Goal: Information Seeking & Learning: Find specific fact

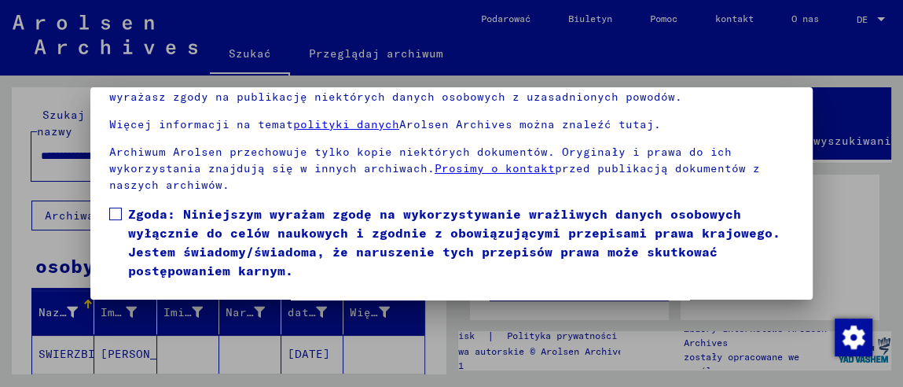
scroll to position [175, 0]
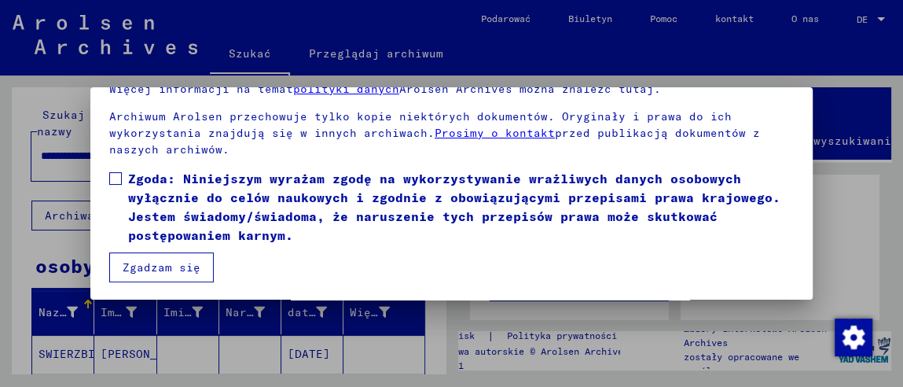
click at [112, 174] on span at bounding box center [115, 178] width 13 height 13
click at [171, 260] on font "Zgadzam się" at bounding box center [162, 267] width 78 height 14
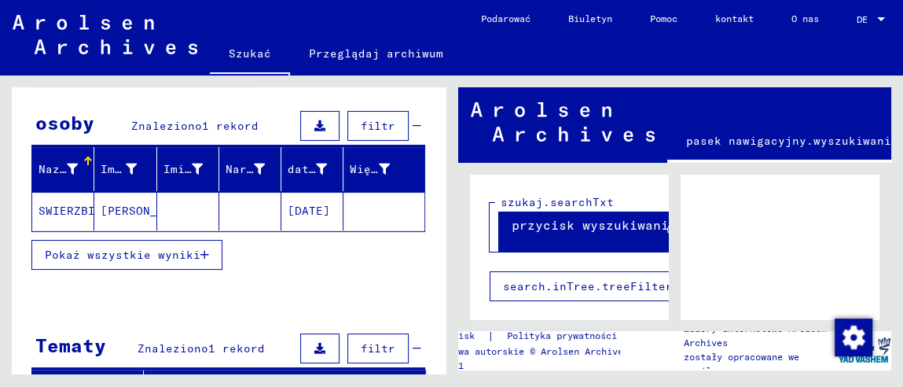
scroll to position [132, 0]
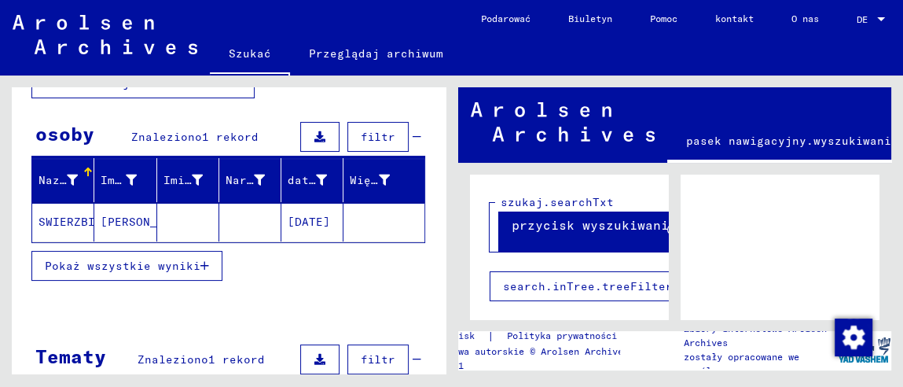
click at [177, 262] on font "Pokaż wszystkie wyniki" at bounding box center [123, 266] width 156 height 14
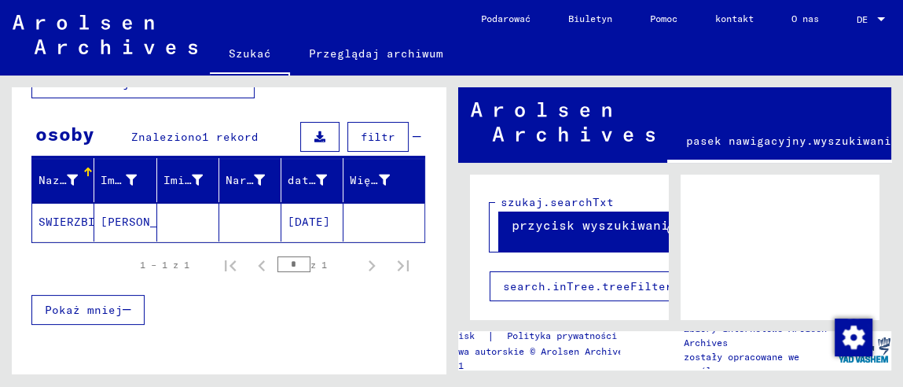
click at [65, 226] on font "SWIERZBINOWICZ" at bounding box center [88, 222] width 99 height 17
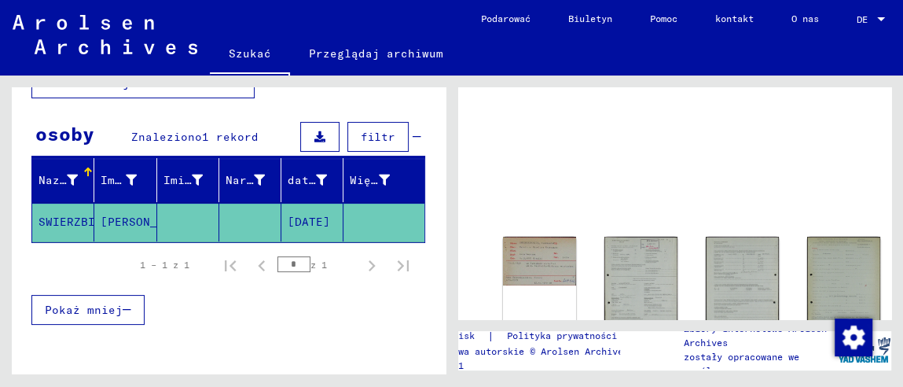
scroll to position [78, 0]
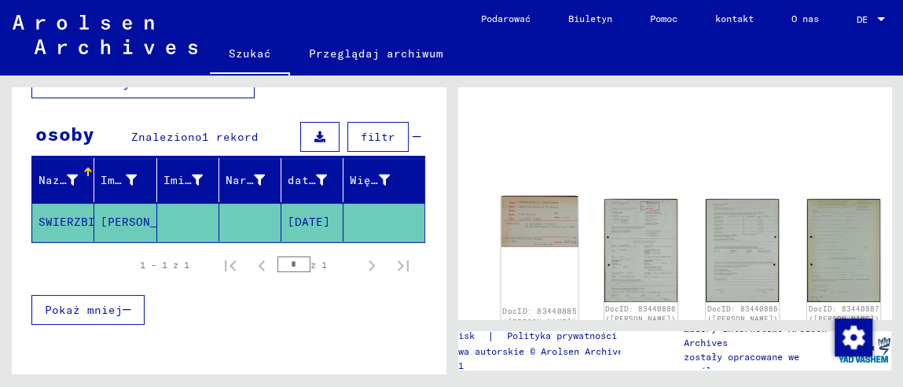
click at [541, 228] on img at bounding box center [539, 221] width 77 height 51
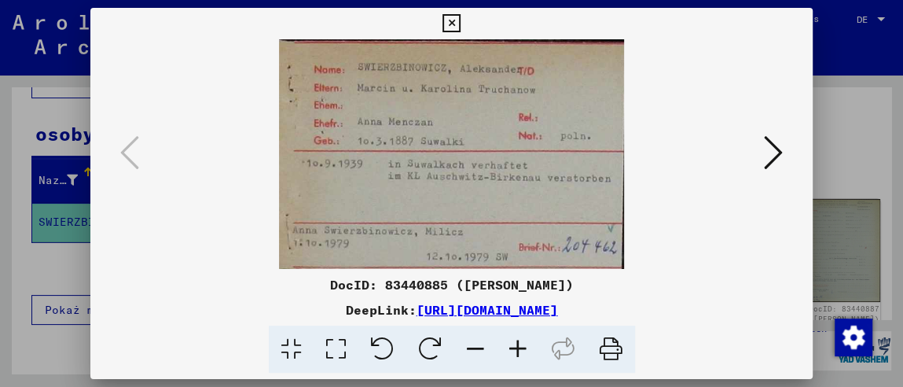
click at [778, 153] on icon at bounding box center [773, 153] width 19 height 38
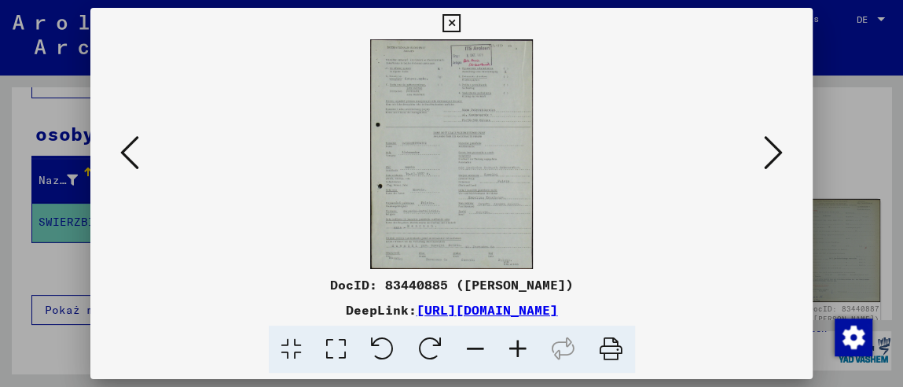
click at [778, 153] on icon at bounding box center [773, 153] width 19 height 38
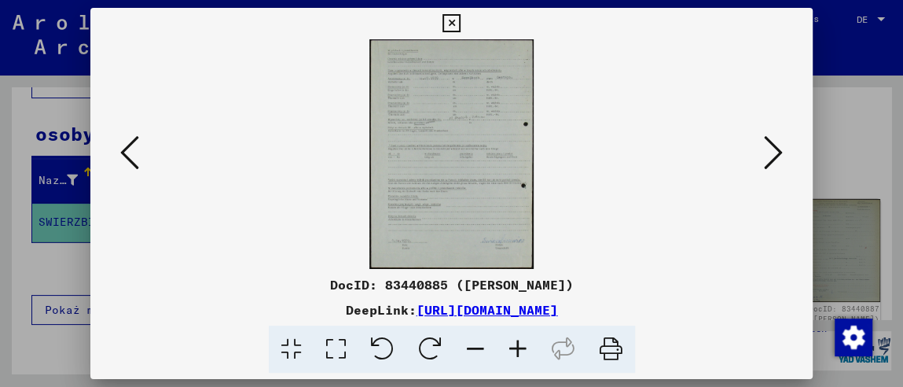
click at [439, 177] on img at bounding box center [451, 154] width 615 height 230
click at [512, 342] on icon at bounding box center [518, 349] width 42 height 48
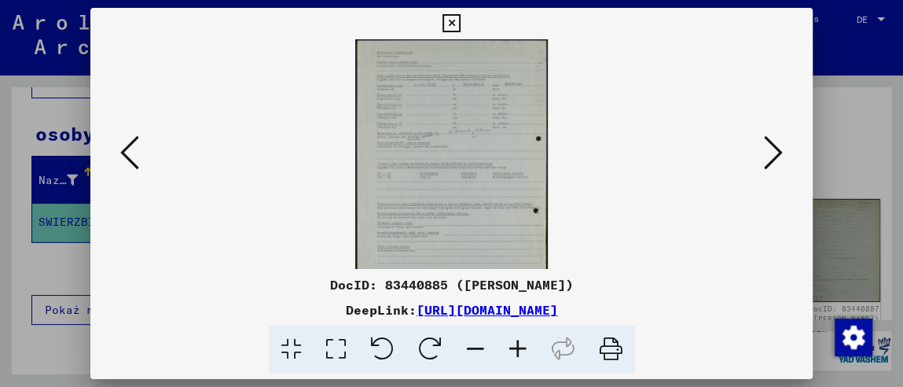
click at [512, 342] on icon at bounding box center [518, 349] width 42 height 48
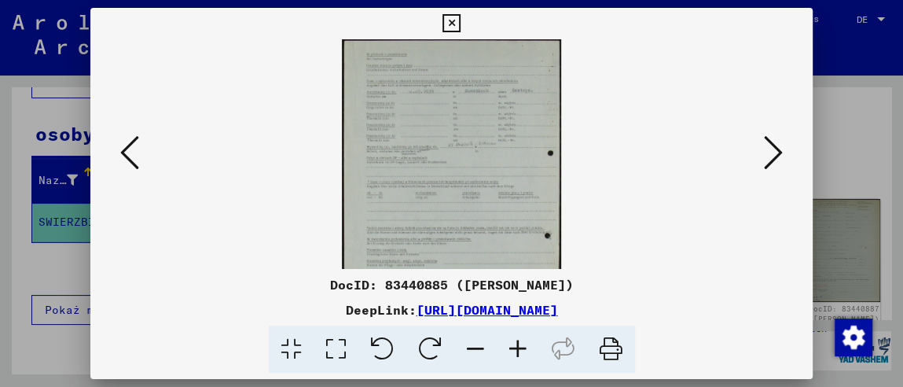
click at [512, 342] on icon at bounding box center [518, 349] width 42 height 48
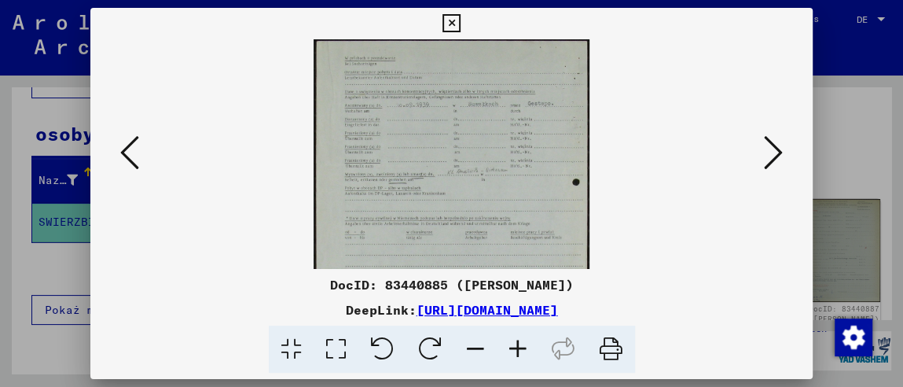
click at [512, 342] on icon at bounding box center [518, 349] width 42 height 48
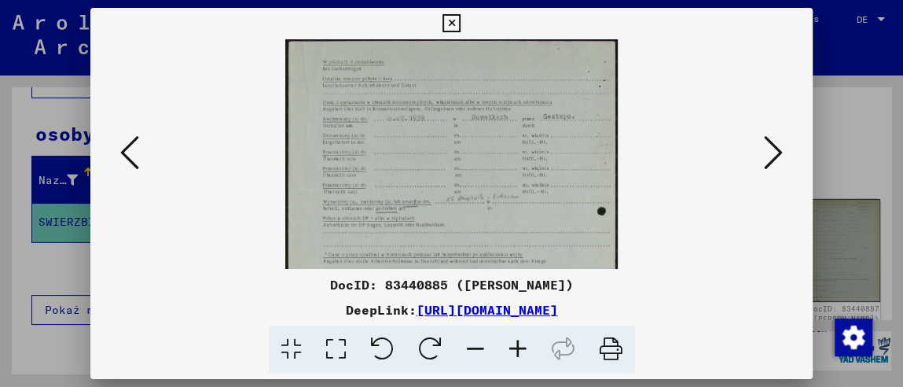
click at [512, 342] on icon at bounding box center [518, 349] width 42 height 48
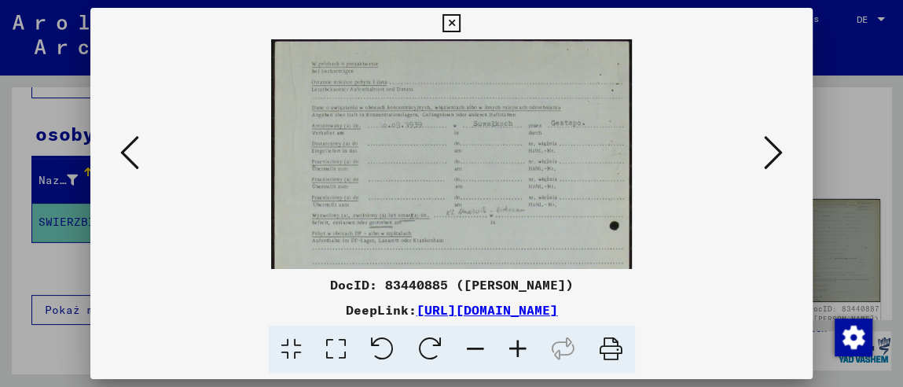
click at [512, 342] on icon at bounding box center [518, 349] width 42 height 48
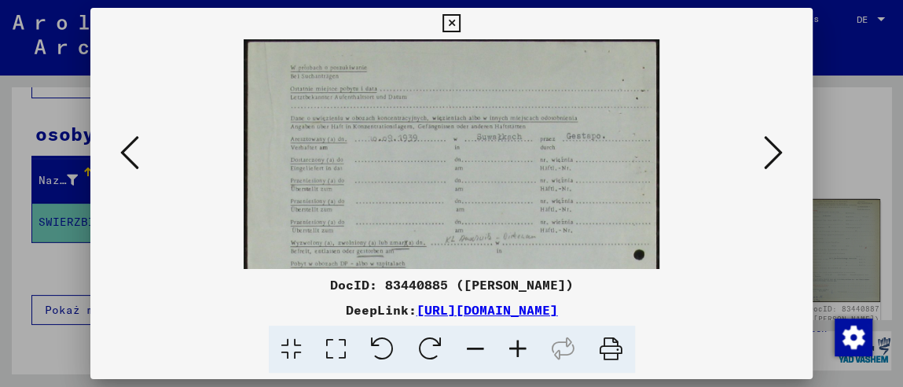
click at [512, 342] on icon at bounding box center [518, 349] width 42 height 48
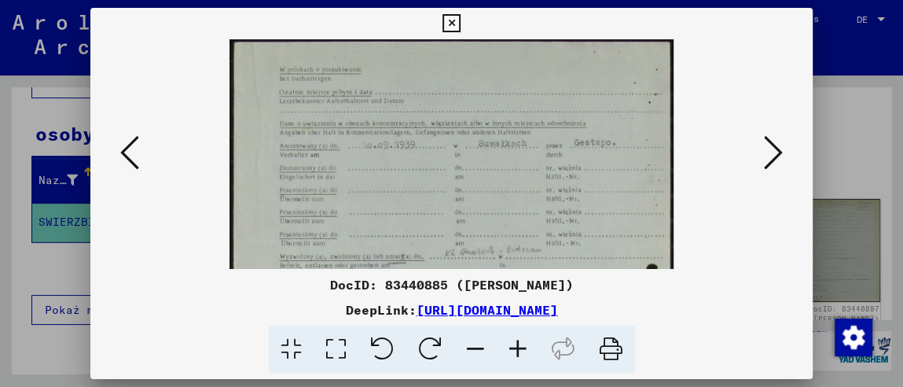
click at [512, 342] on icon at bounding box center [518, 349] width 42 height 48
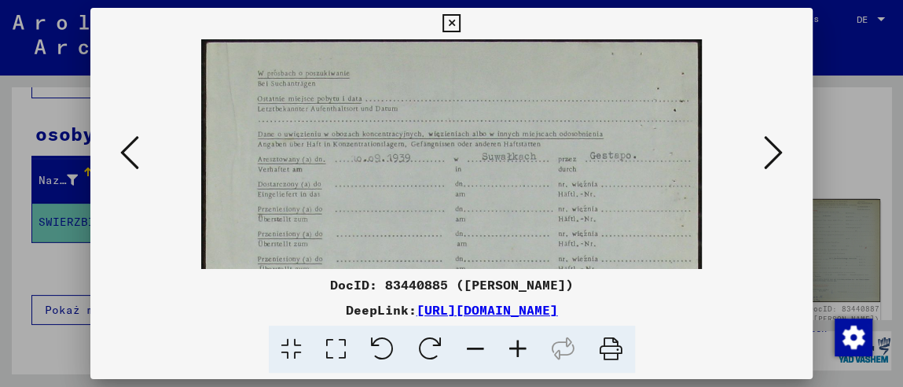
click at [512, 342] on icon at bounding box center [518, 349] width 42 height 48
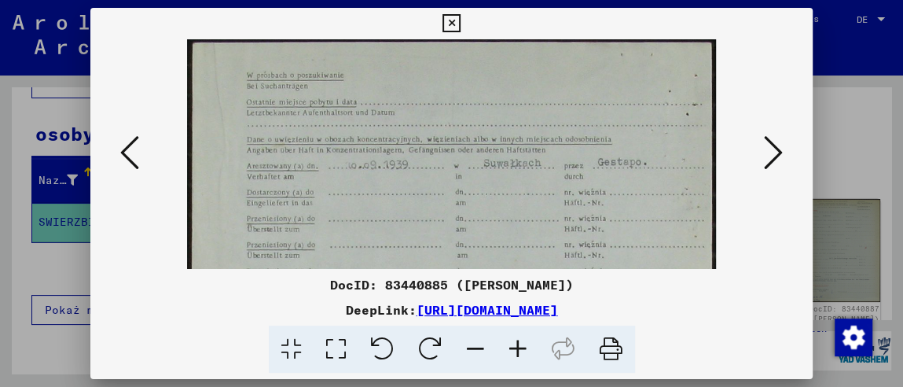
click at [445, 17] on icon at bounding box center [452, 23] width 18 height 19
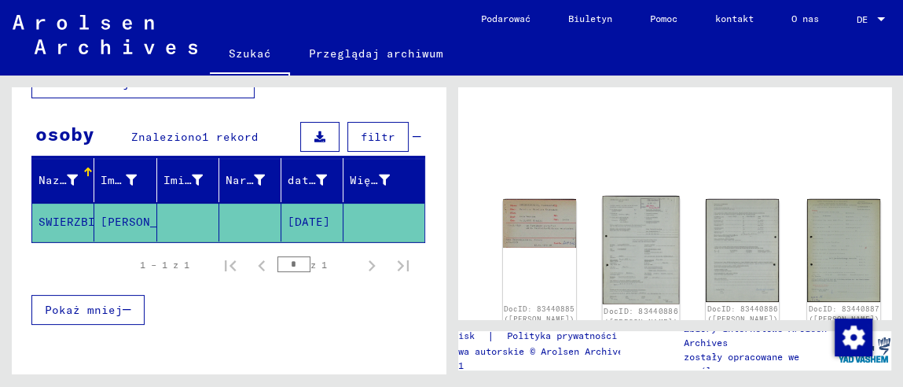
click at [639, 256] on img at bounding box center [640, 250] width 77 height 108
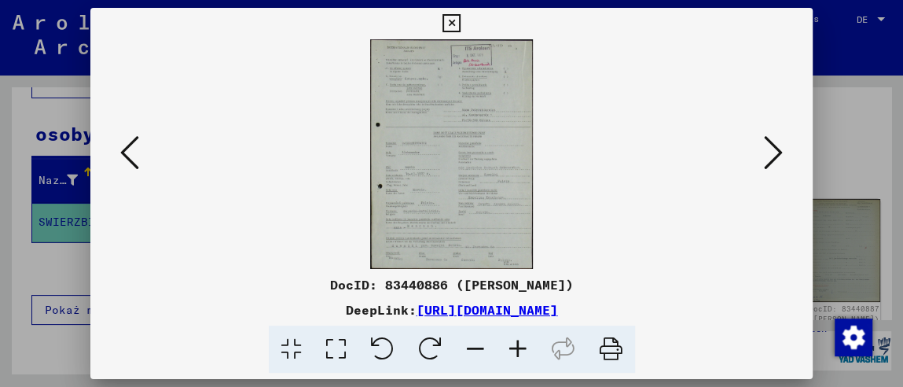
click at [521, 347] on icon at bounding box center [518, 349] width 42 height 48
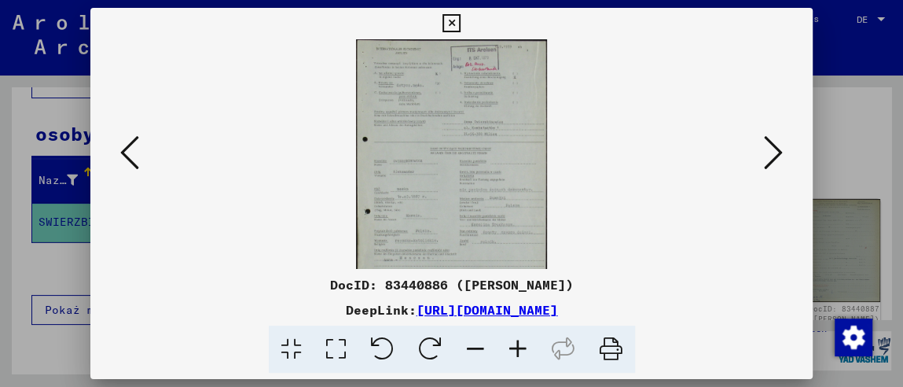
click at [521, 347] on icon at bounding box center [518, 349] width 42 height 48
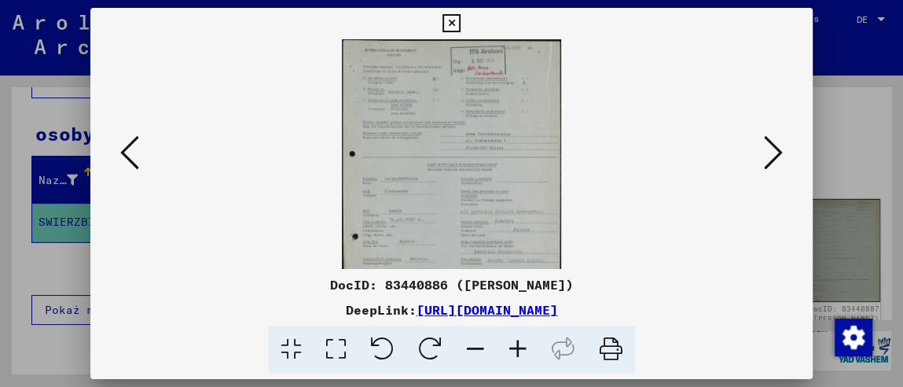
click at [521, 347] on icon at bounding box center [518, 349] width 42 height 48
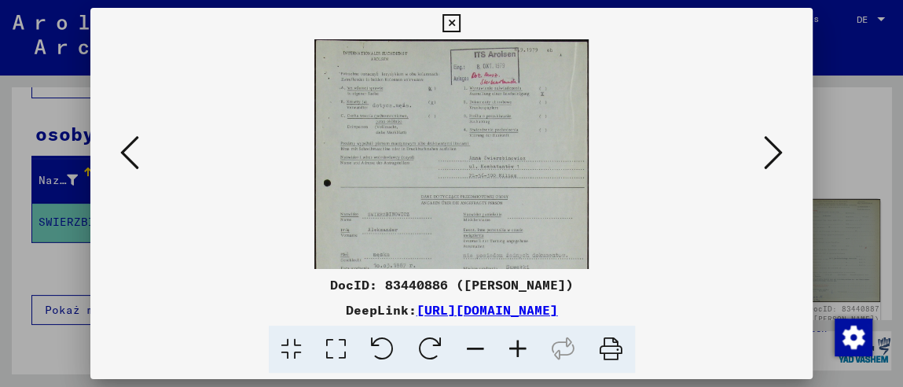
click at [521, 347] on icon at bounding box center [518, 349] width 42 height 48
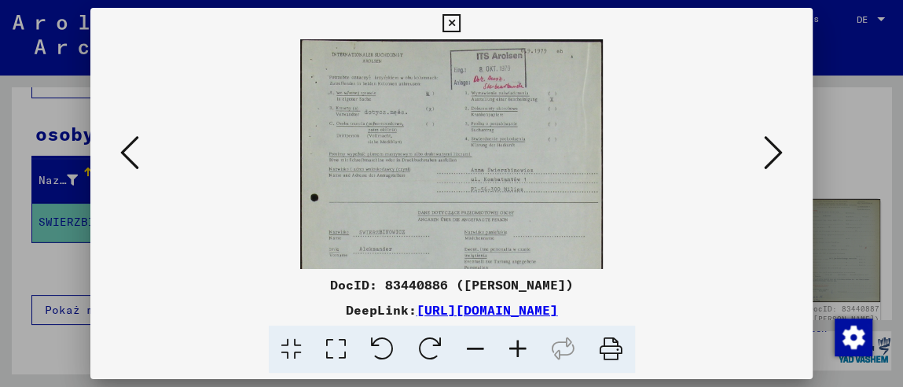
click at [521, 347] on icon at bounding box center [518, 349] width 42 height 48
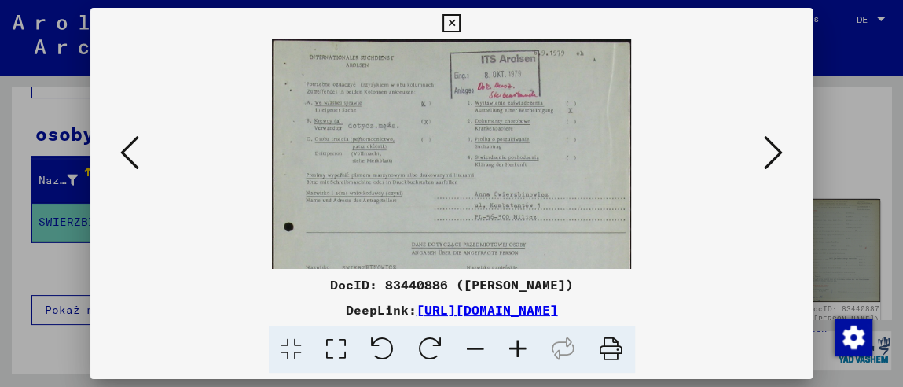
click at [521, 347] on icon at bounding box center [518, 349] width 42 height 48
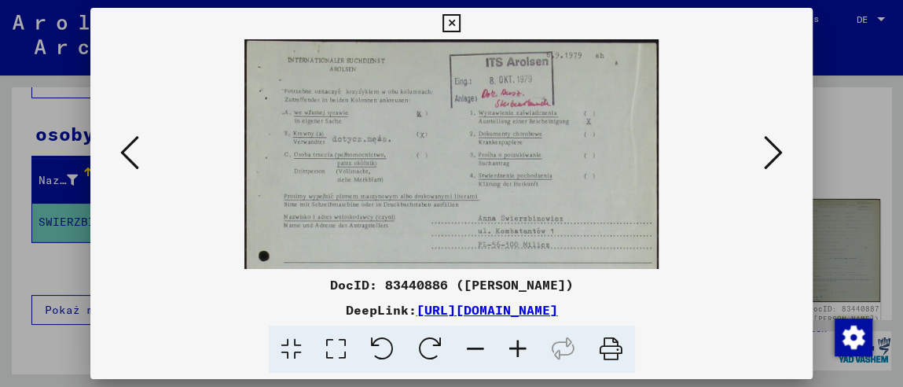
click at [521, 347] on icon at bounding box center [518, 349] width 42 height 48
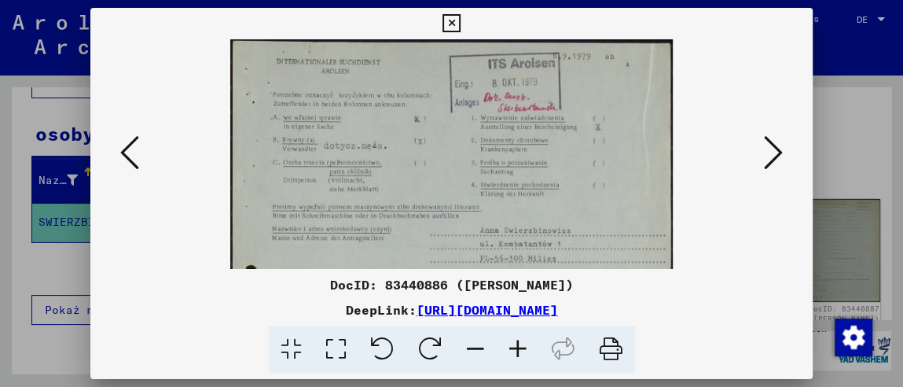
click at [447, 25] on icon at bounding box center [452, 23] width 18 height 19
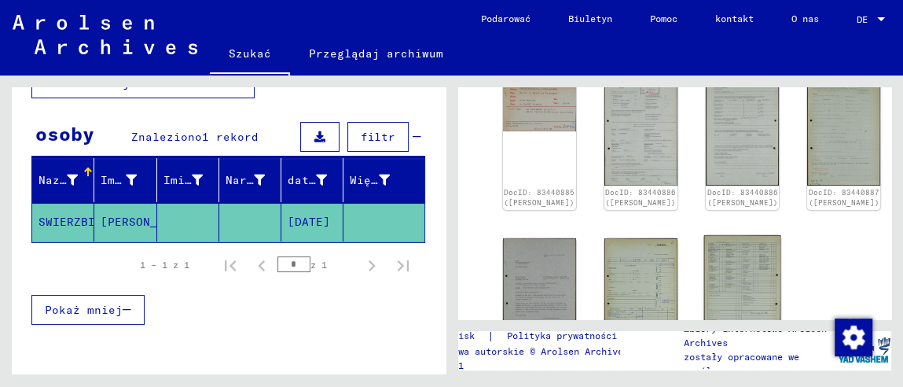
scroll to position [156, 0]
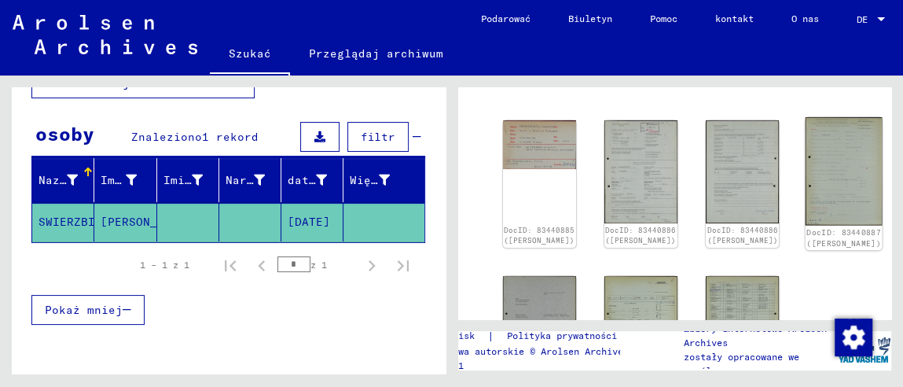
click at [816, 167] on img at bounding box center [844, 171] width 77 height 108
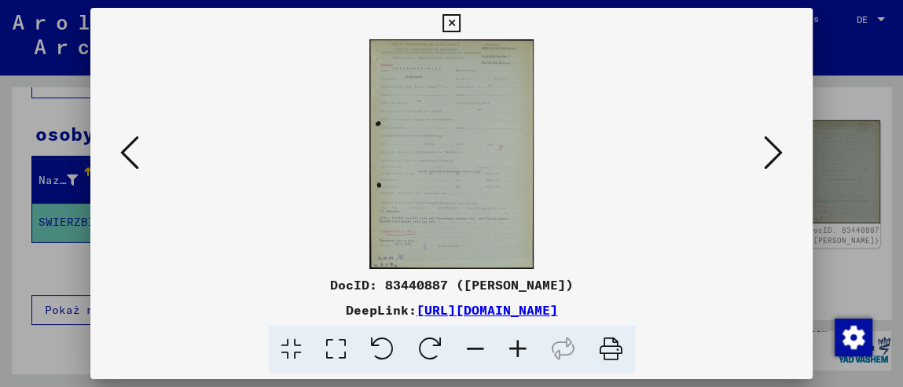
click at [439, 95] on img at bounding box center [451, 154] width 615 height 230
click at [439, 96] on img at bounding box center [451, 154] width 615 height 230
click at [516, 350] on icon at bounding box center [518, 349] width 42 height 48
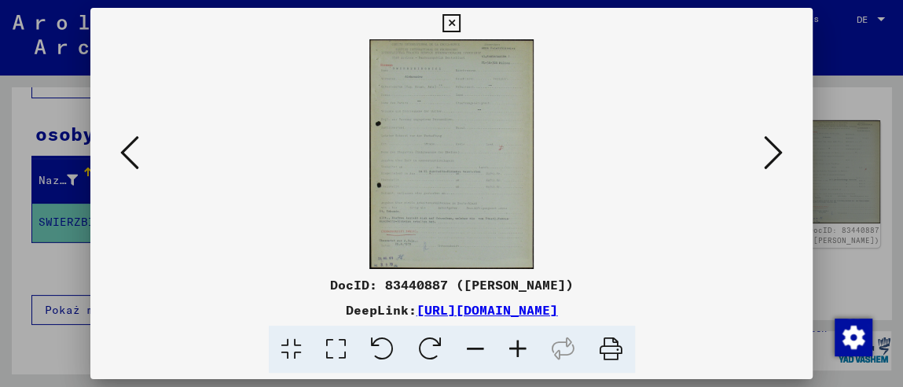
click at [516, 349] on icon at bounding box center [518, 349] width 42 height 48
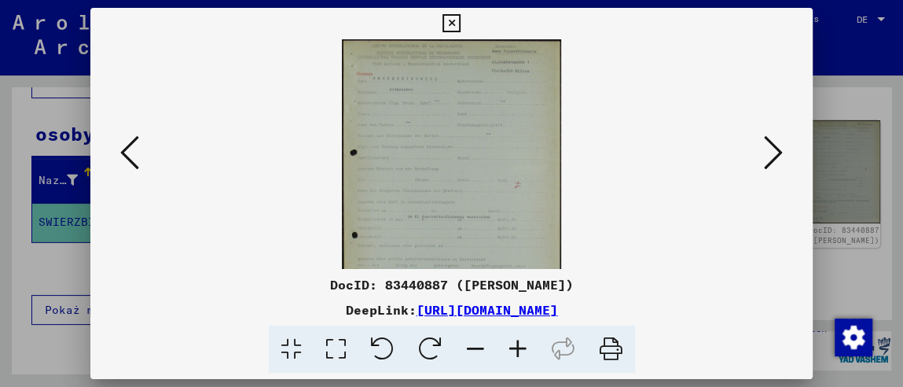
click at [516, 348] on icon at bounding box center [518, 349] width 42 height 48
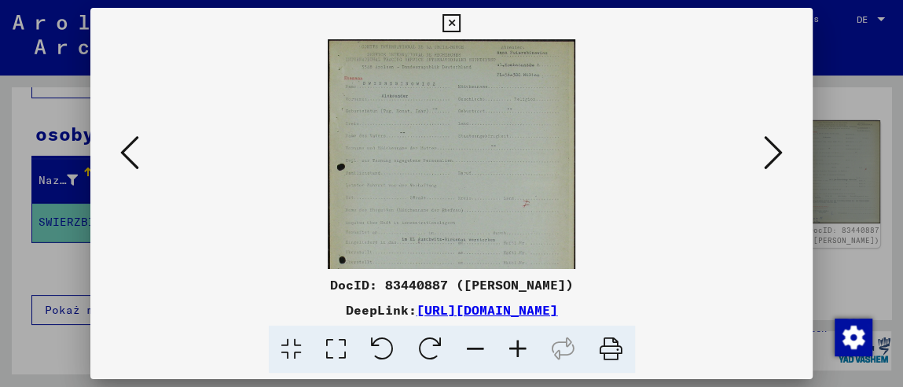
click at [516, 348] on icon at bounding box center [518, 349] width 42 height 48
click at [517, 347] on icon at bounding box center [518, 349] width 42 height 48
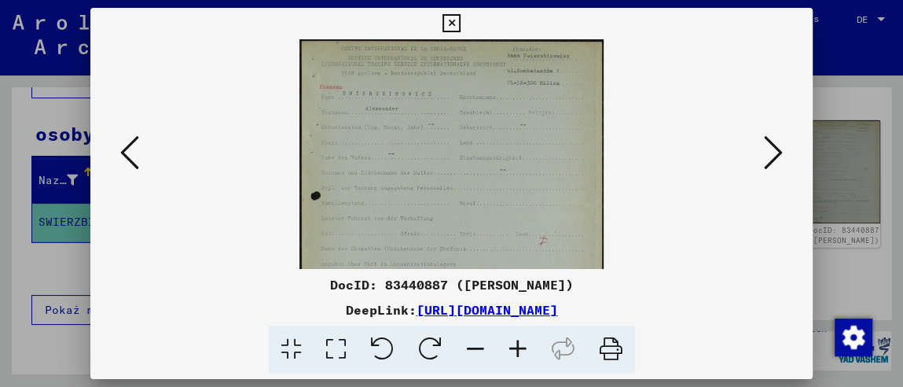
click at [517, 347] on icon at bounding box center [518, 349] width 42 height 48
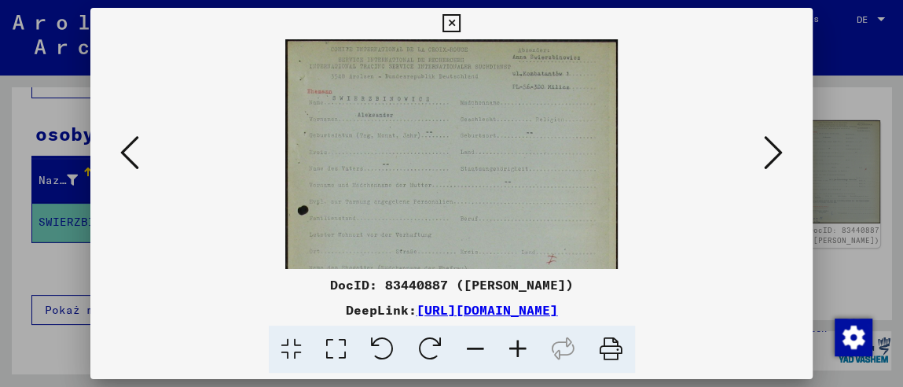
click at [517, 347] on icon at bounding box center [518, 349] width 42 height 48
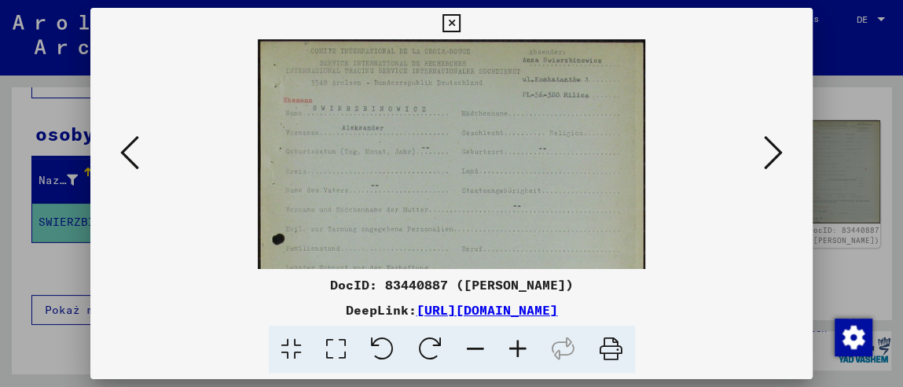
click at [517, 347] on icon at bounding box center [518, 349] width 42 height 48
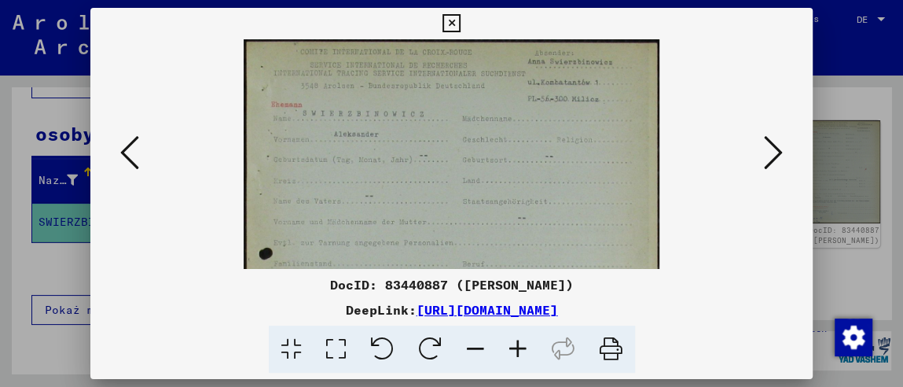
click at [517, 345] on icon at bounding box center [518, 349] width 42 height 48
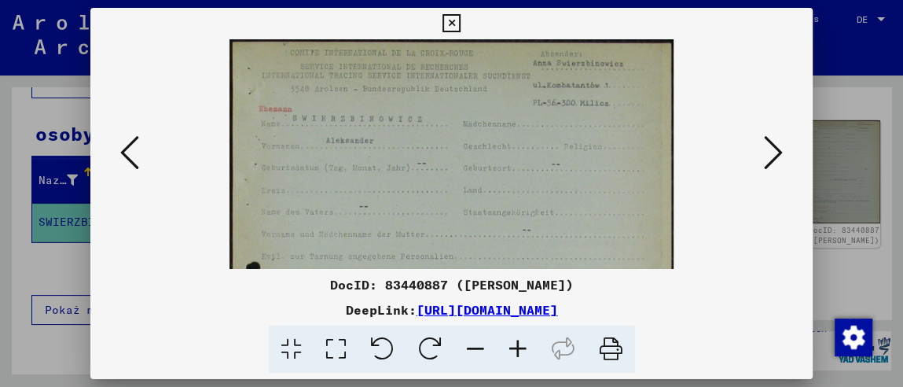
click at [517, 345] on icon at bounding box center [518, 349] width 42 height 48
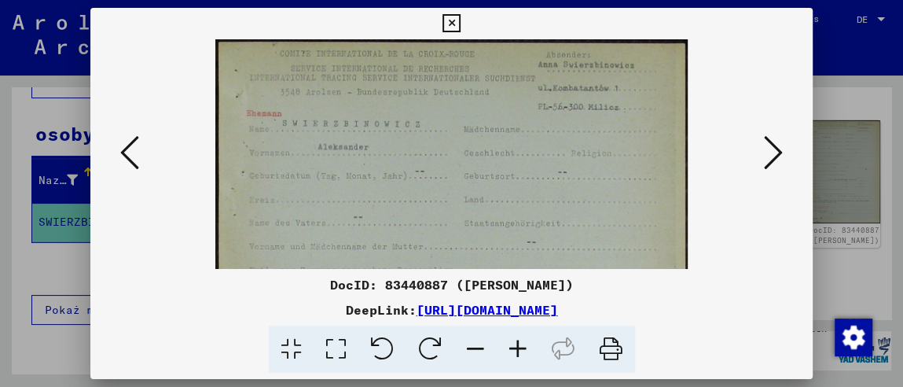
click at [517, 345] on icon at bounding box center [518, 349] width 42 height 48
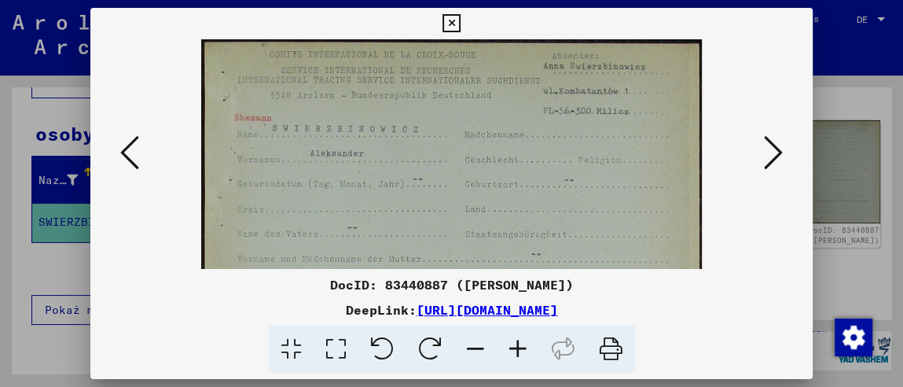
click at [740, 227] on viewer-one-image at bounding box center [451, 154] width 615 height 230
click at [740, 228] on viewer-one-image at bounding box center [451, 154] width 615 height 230
drag, startPoint x: 458, startPoint y: 33, endPoint x: 450, endPoint y: 24, distance: 12.3
click at [454, 28] on button at bounding box center [452, 23] width 28 height 31
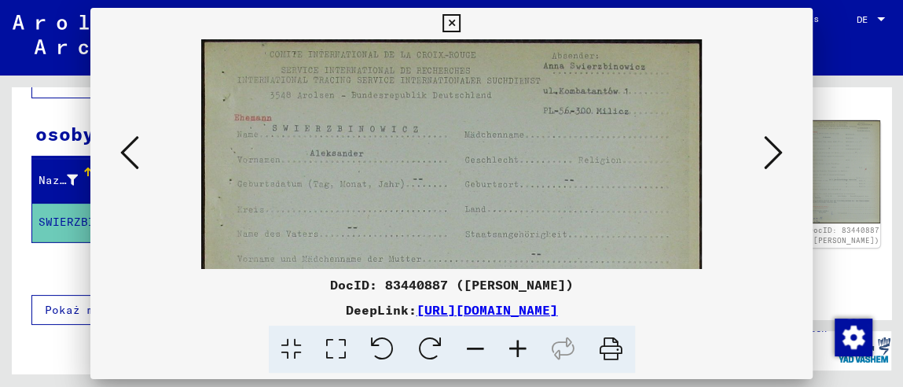
click at [450, 24] on mat-toolbar "Szukać Przeglądaj archiwum Masz szczegółowe pytania lub informacje dotyczące do…" at bounding box center [451, 37] width 903 height 75
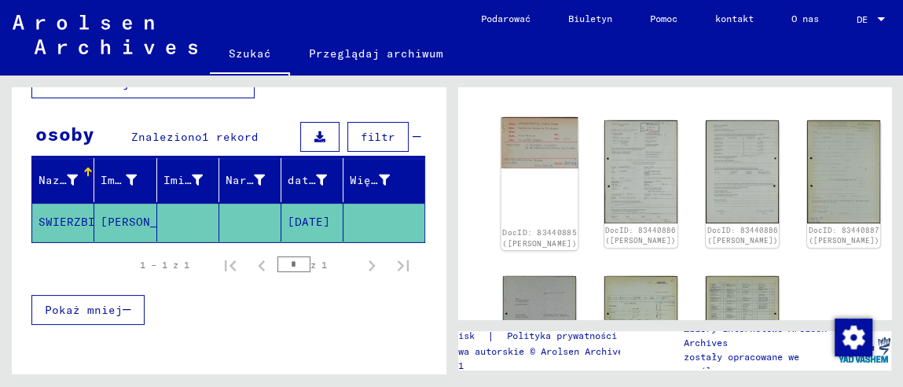
click at [538, 149] on img at bounding box center [539, 142] width 77 height 51
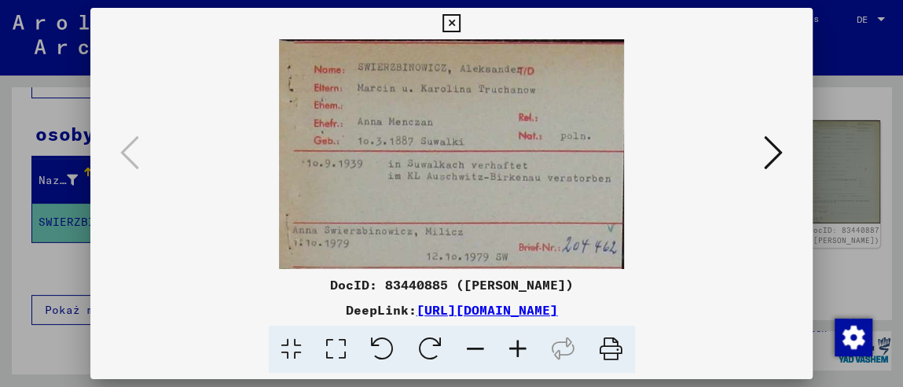
click at [538, 149] on img at bounding box center [451, 154] width 615 height 230
click at [35, 261] on div at bounding box center [451, 193] width 903 height 387
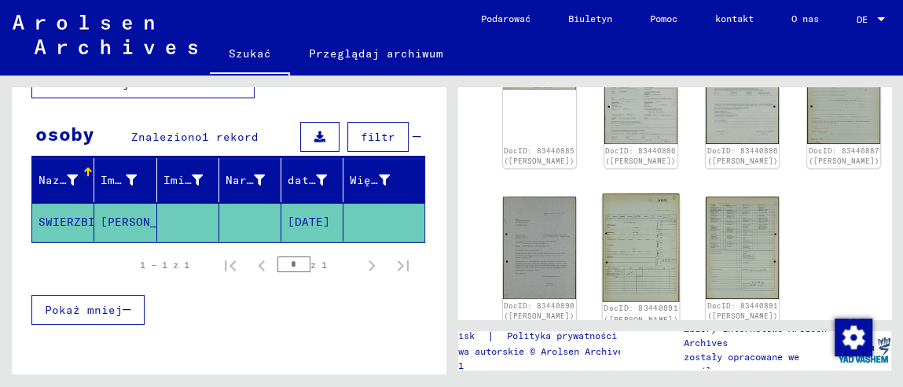
scroll to position [314, 0]
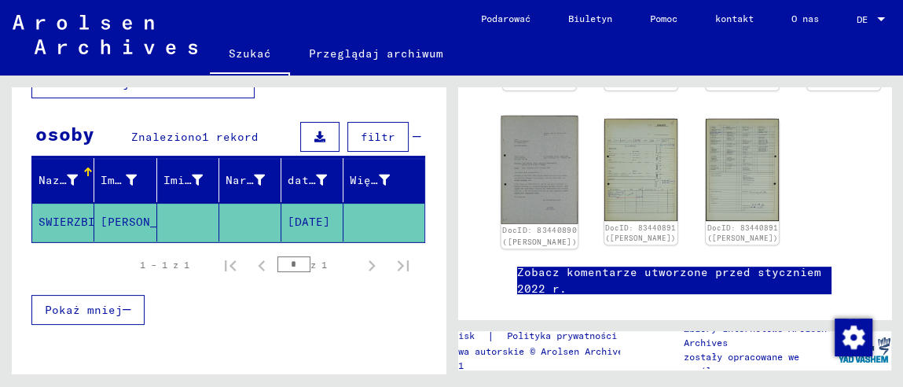
click at [544, 193] on img at bounding box center [539, 170] width 77 height 108
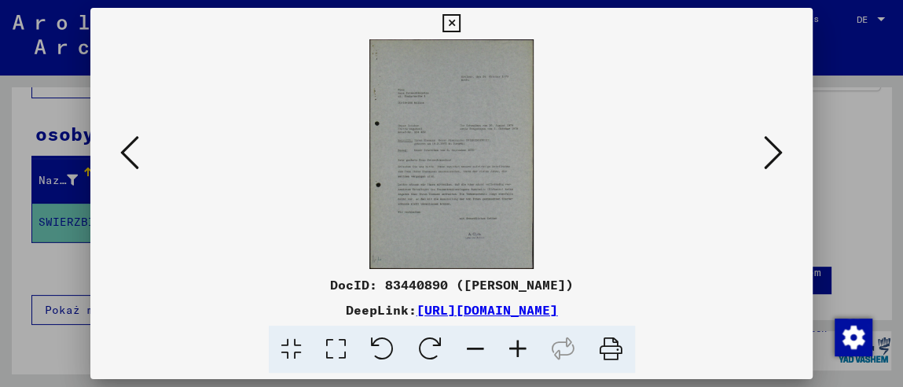
click at [518, 354] on icon at bounding box center [518, 349] width 42 height 48
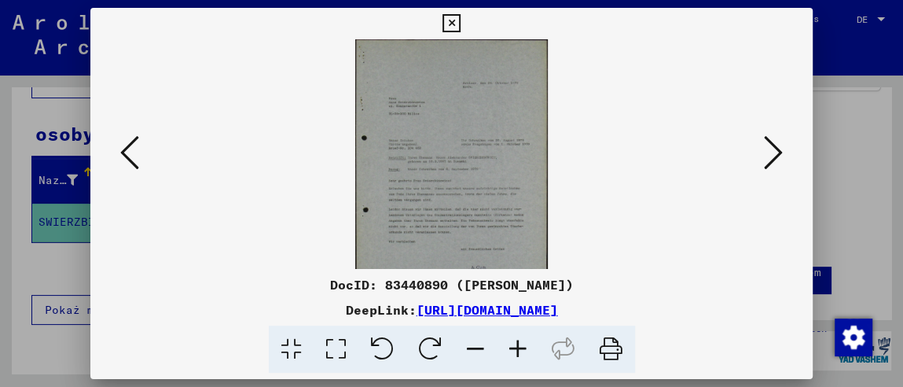
click at [518, 354] on icon at bounding box center [518, 349] width 42 height 48
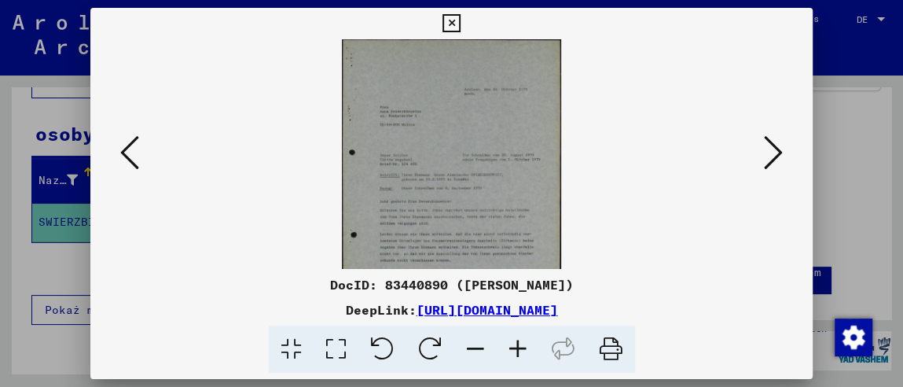
click at [518, 354] on icon at bounding box center [518, 349] width 42 height 48
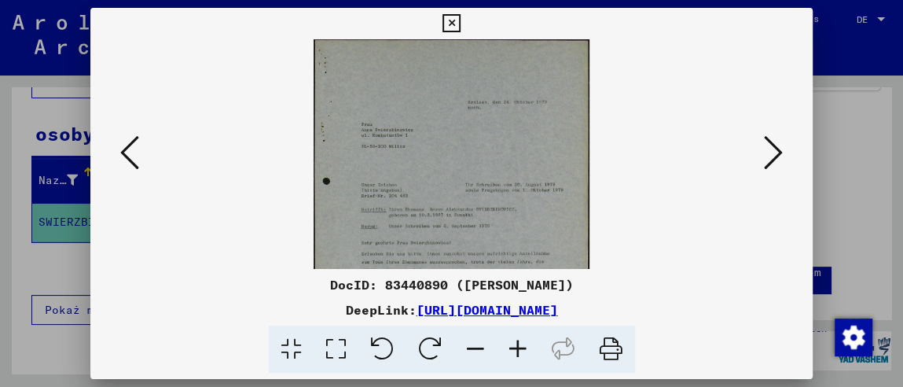
click at [518, 354] on icon at bounding box center [518, 349] width 42 height 48
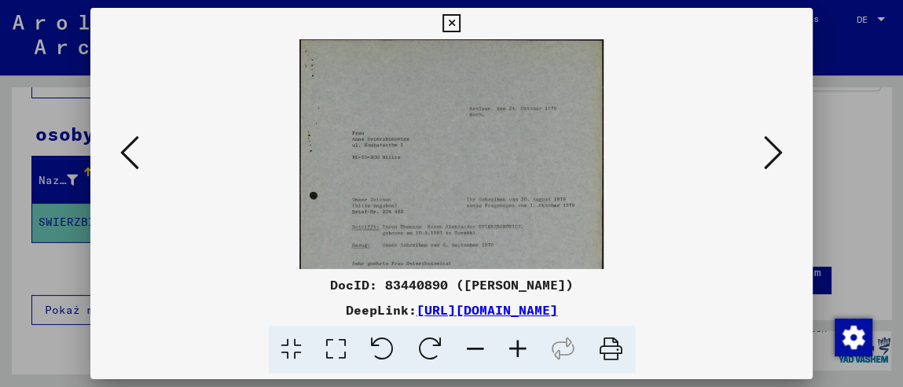
click at [518, 354] on icon at bounding box center [518, 349] width 42 height 48
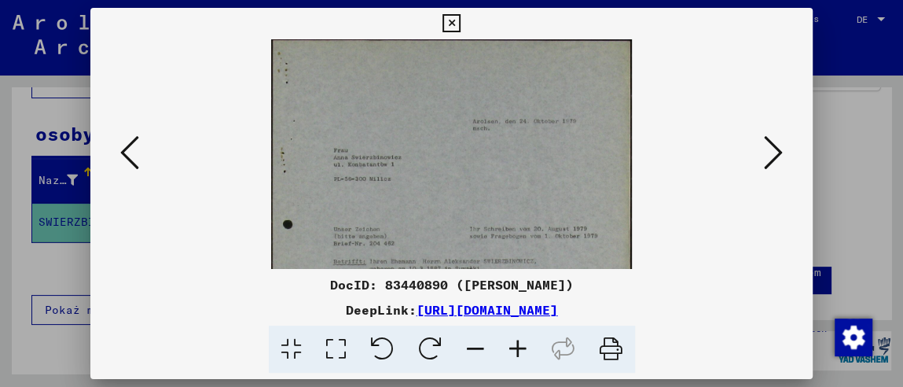
drag, startPoint x: 518, startPoint y: 354, endPoint x: 510, endPoint y: 318, distance: 36.2
click at [519, 351] on icon at bounding box center [518, 349] width 42 height 48
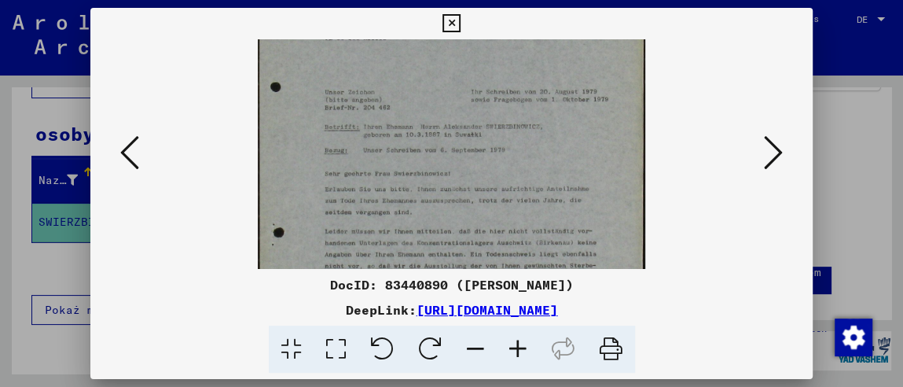
scroll to position [152, 0]
drag, startPoint x: 463, startPoint y: 226, endPoint x: 461, endPoint y: 64, distance: 161.9
click at [461, 64] on img at bounding box center [452, 159] width 388 height 544
click at [527, 351] on icon at bounding box center [518, 349] width 42 height 48
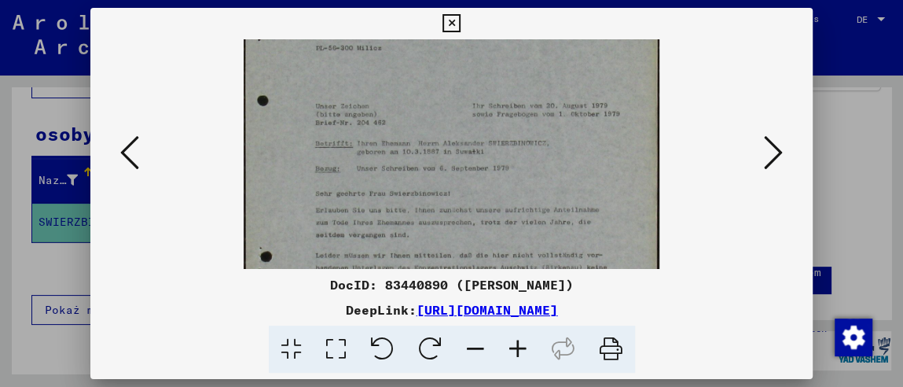
click at [527, 351] on icon at bounding box center [518, 349] width 42 height 48
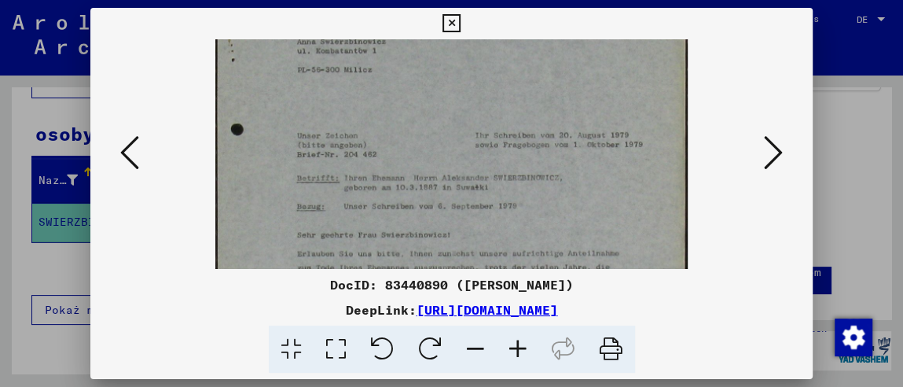
click at [527, 351] on icon at bounding box center [518, 349] width 42 height 48
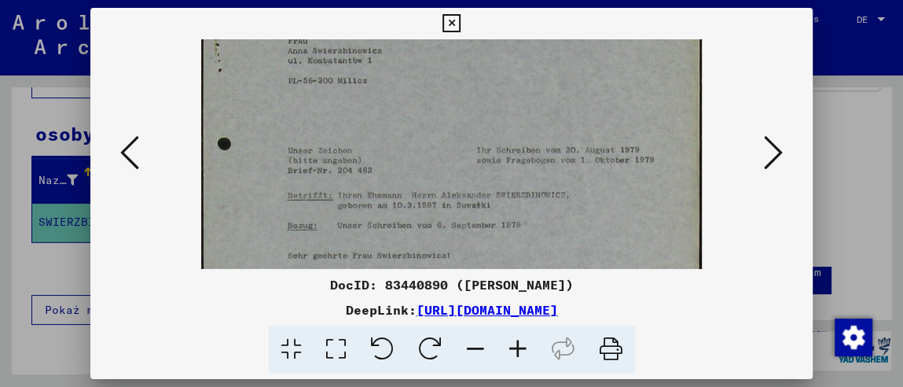
click at [527, 351] on icon at bounding box center [518, 349] width 42 height 48
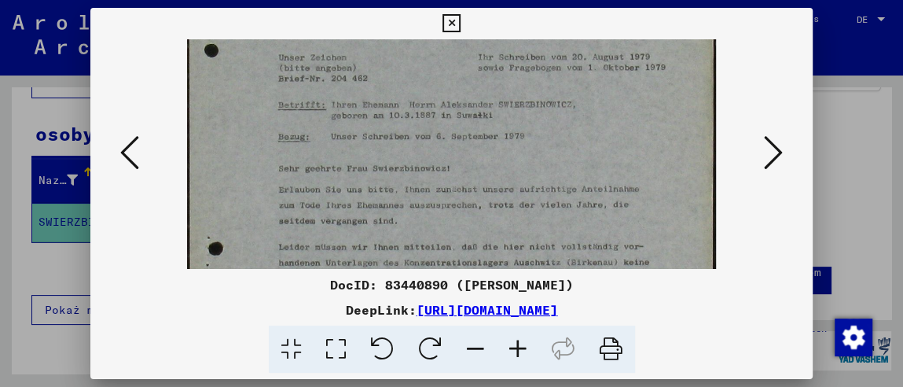
scroll to position [263, 0]
drag, startPoint x: 448, startPoint y: 224, endPoint x: 450, endPoint y: 106, distance: 117.9
click at [450, 106] on img at bounding box center [451, 146] width 528 height 740
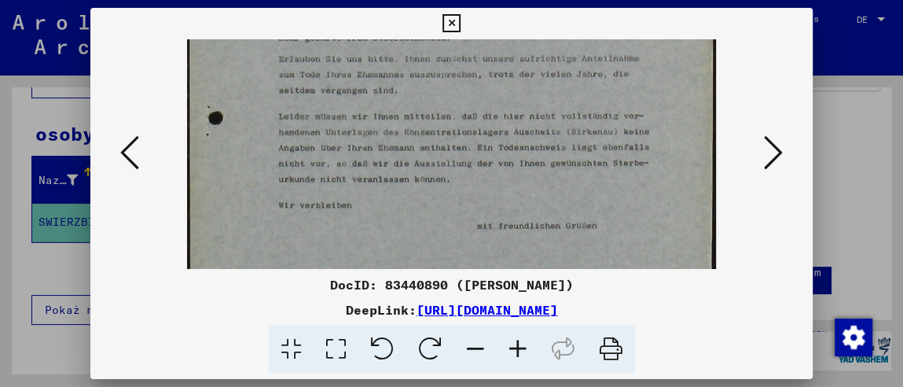
scroll to position [384, 0]
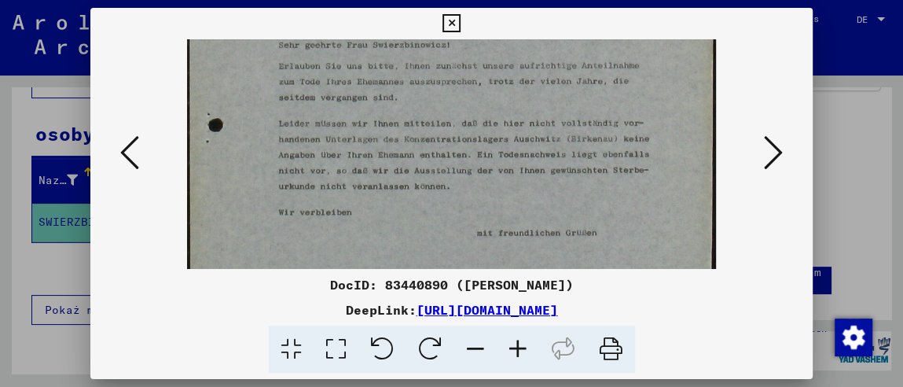
drag, startPoint x: 421, startPoint y: 232, endPoint x: 424, endPoint y: 110, distance: 121.9
click at [424, 110] on img at bounding box center [451, 26] width 528 height 740
click at [780, 153] on icon at bounding box center [773, 153] width 19 height 38
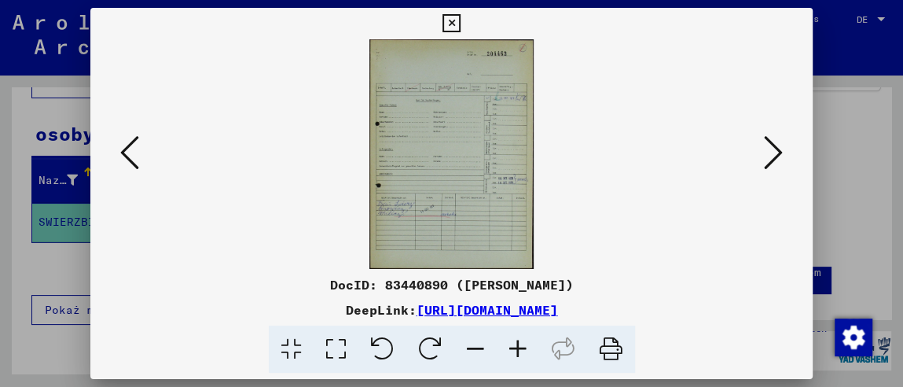
scroll to position [0, 0]
click at [512, 351] on icon at bounding box center [518, 349] width 42 height 48
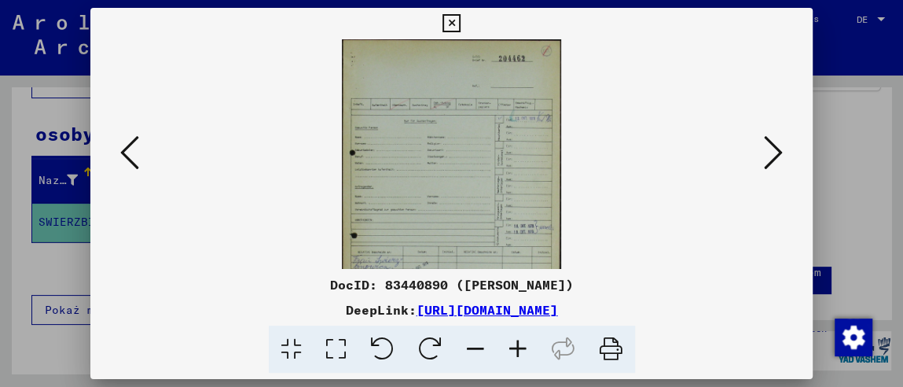
click at [512, 351] on icon at bounding box center [518, 349] width 42 height 48
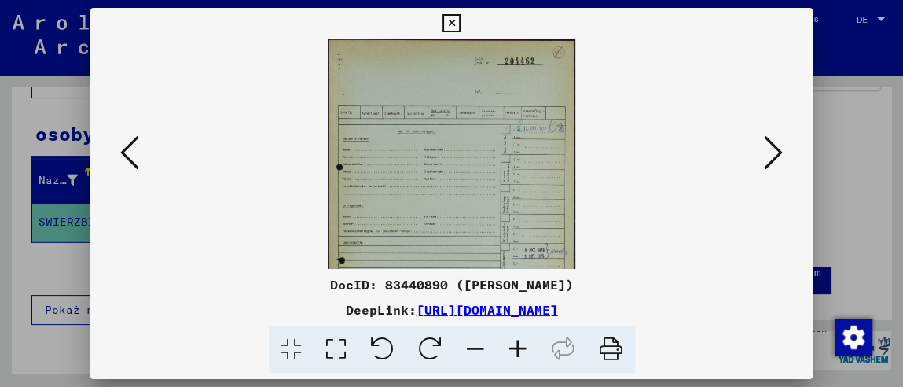
click at [512, 351] on icon at bounding box center [518, 349] width 42 height 48
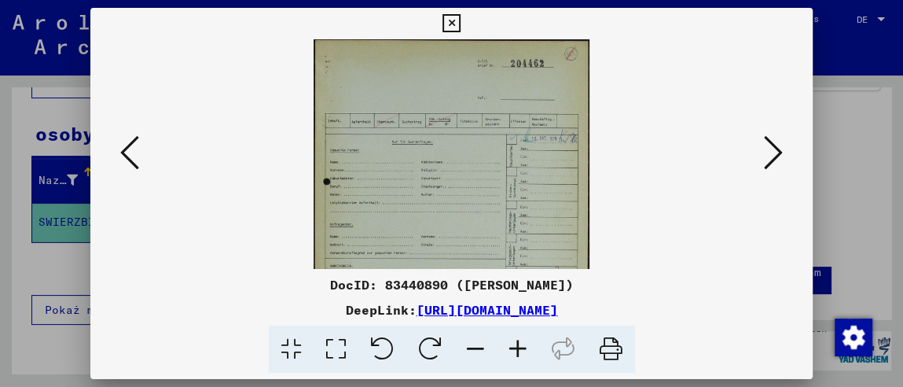
click at [512, 351] on icon at bounding box center [518, 349] width 42 height 48
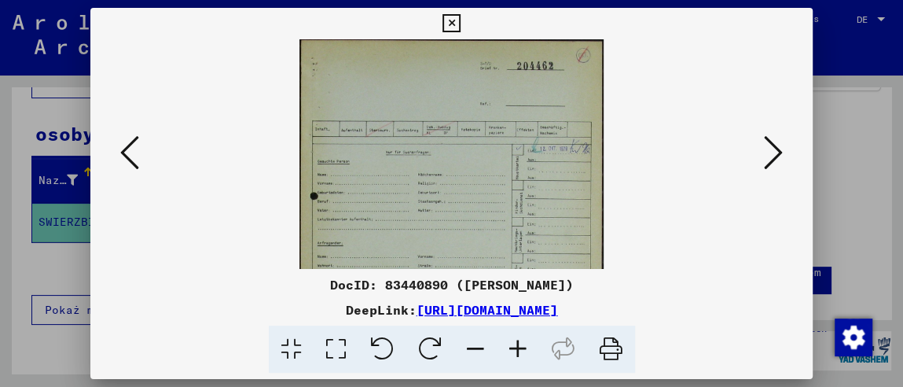
click at [512, 350] on icon at bounding box center [518, 349] width 42 height 48
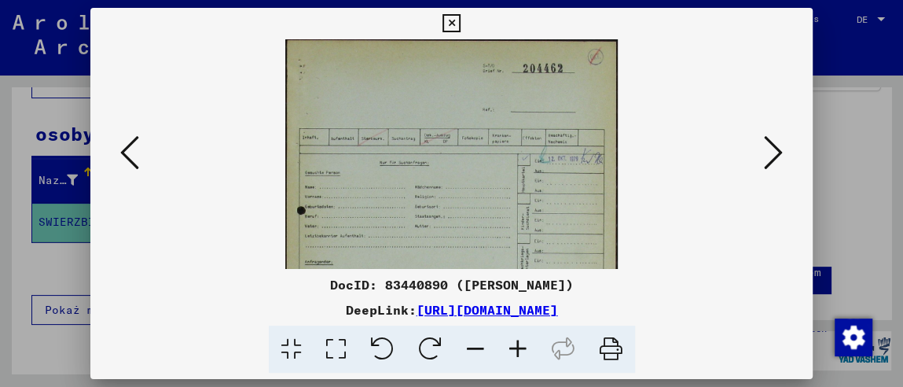
click at [512, 350] on icon at bounding box center [518, 349] width 42 height 48
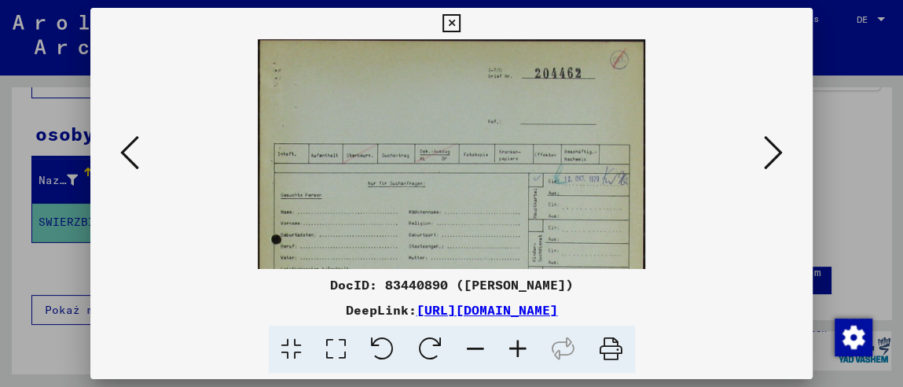
click at [512, 350] on icon at bounding box center [518, 349] width 42 height 48
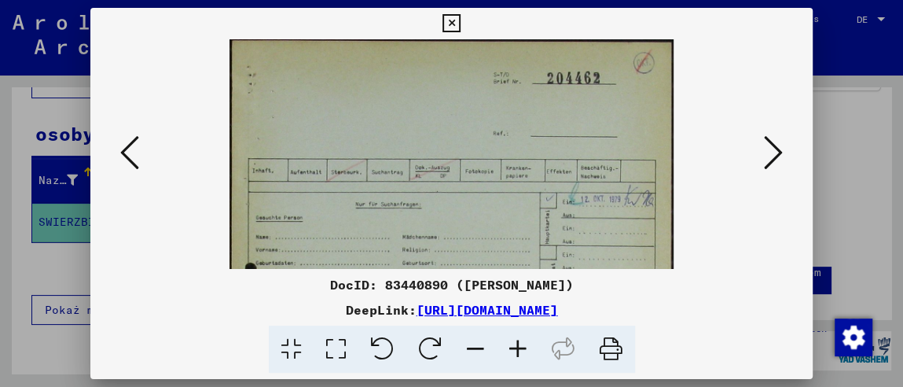
drag, startPoint x: 512, startPoint y: 350, endPoint x: 514, endPoint y: 340, distance: 9.6
click at [512, 349] on icon at bounding box center [518, 349] width 42 height 48
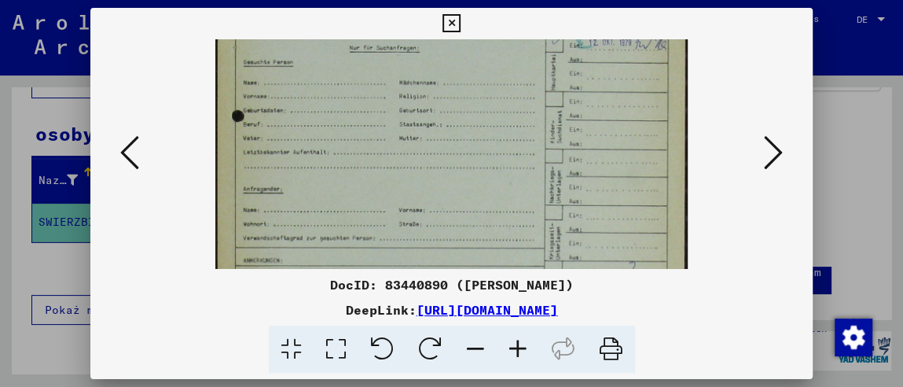
drag, startPoint x: 454, startPoint y: 223, endPoint x: 472, endPoint y: 56, distance: 168.3
click at [472, 56] on img at bounding box center [451, 204] width 472 height 662
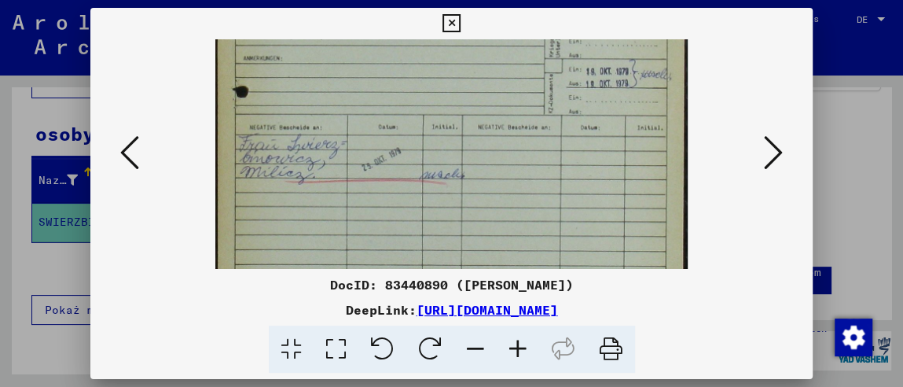
drag, startPoint x: 489, startPoint y: 137, endPoint x: 489, endPoint y: 55, distance: 81.7
click at [489, 55] on img at bounding box center [451, 2] width 472 height 662
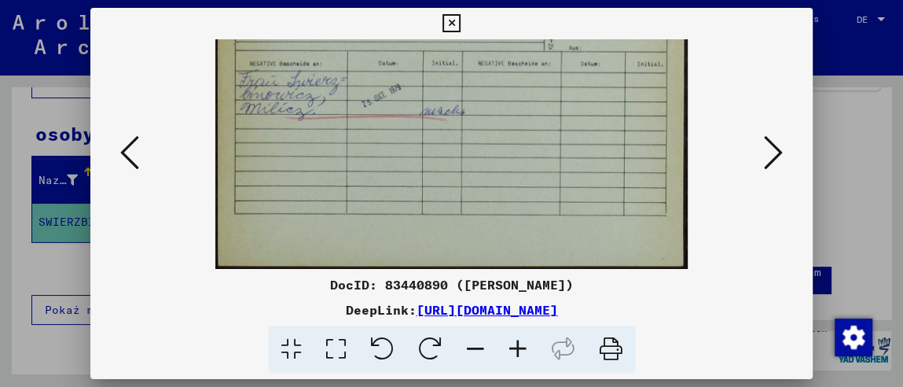
drag, startPoint x: 446, startPoint y: 123, endPoint x: 446, endPoint y: 89, distance: 34.6
click at [781, 154] on icon at bounding box center [773, 153] width 19 height 38
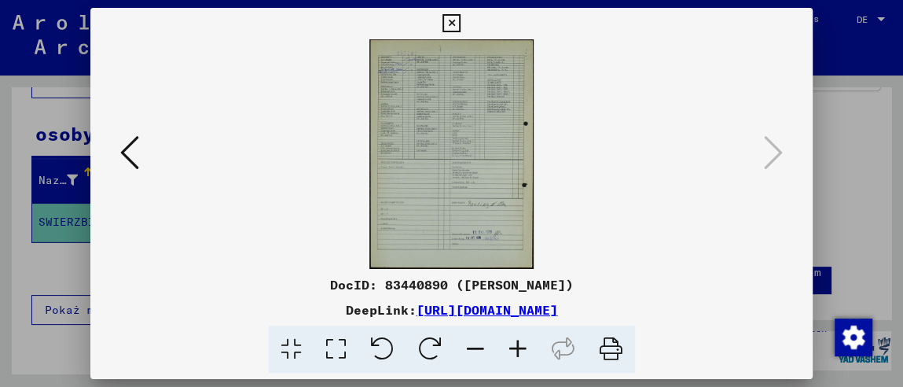
click at [509, 339] on icon at bounding box center [518, 349] width 42 height 48
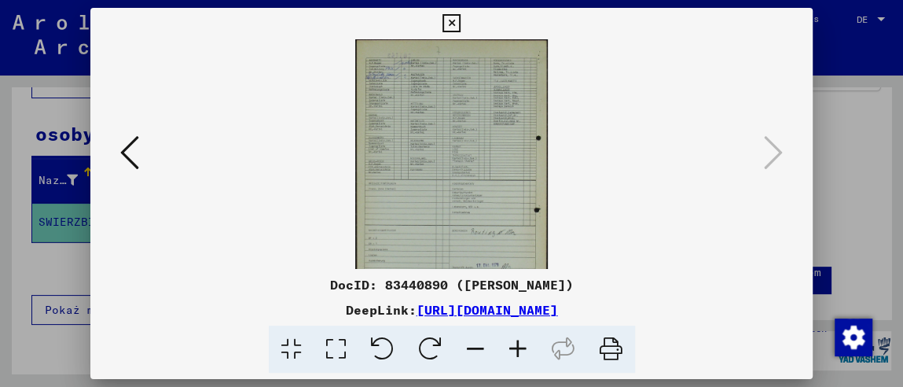
click at [509, 339] on icon at bounding box center [518, 349] width 42 height 48
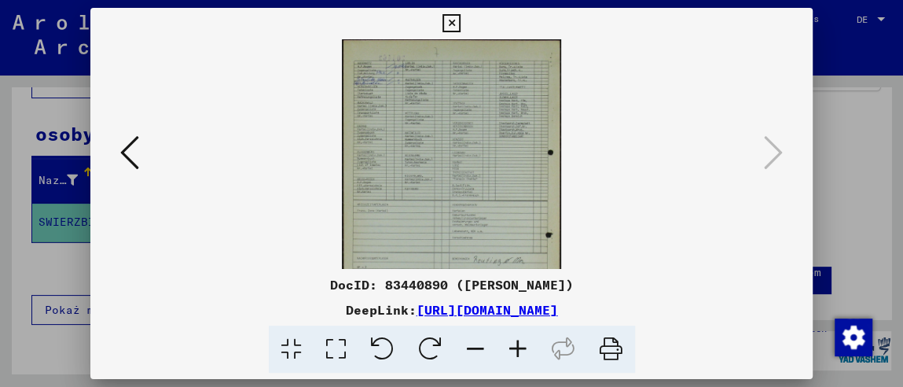
click at [509, 339] on icon at bounding box center [518, 349] width 42 height 48
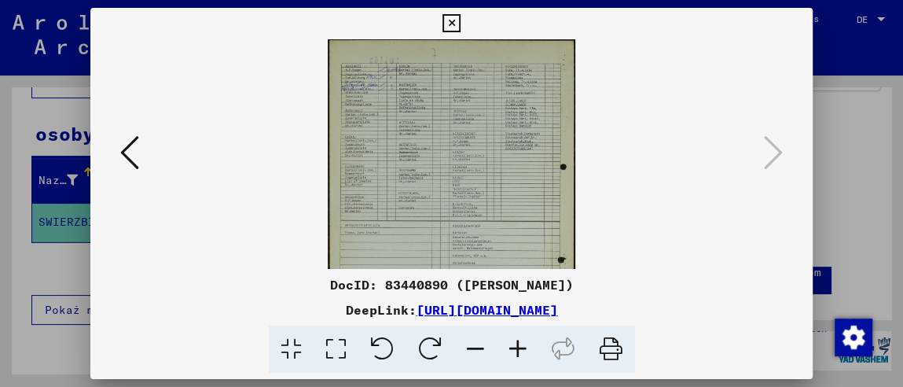
click at [509, 339] on icon at bounding box center [518, 349] width 42 height 48
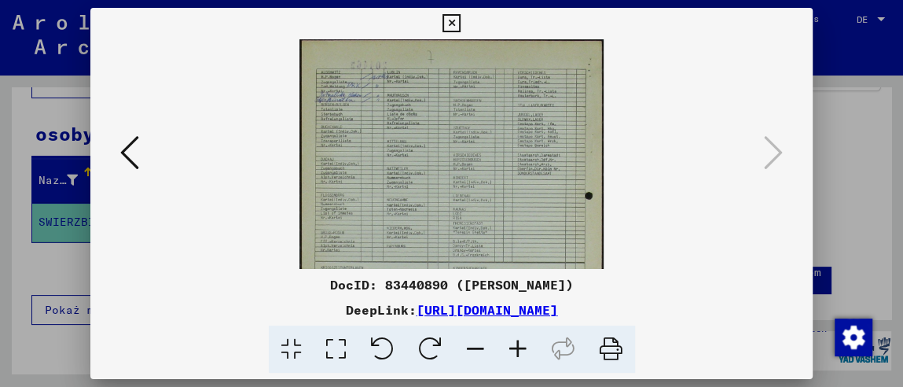
click at [509, 339] on icon at bounding box center [518, 349] width 42 height 48
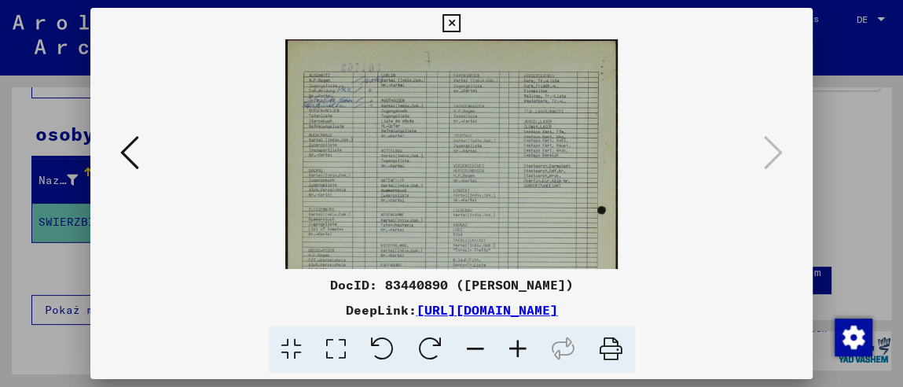
click at [509, 339] on icon at bounding box center [518, 349] width 42 height 48
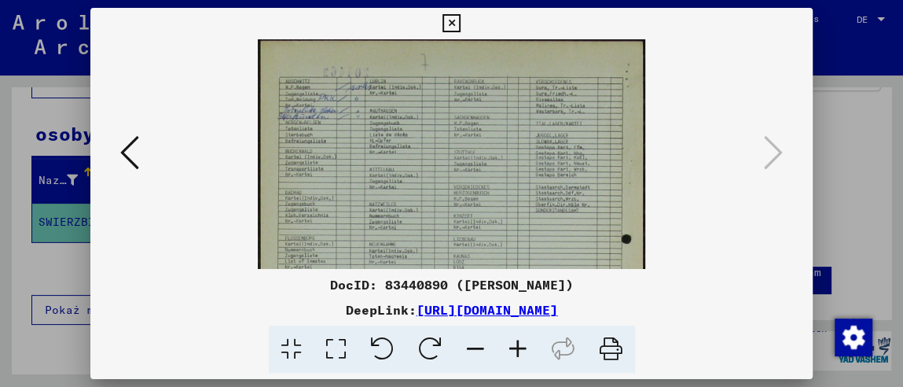
click at [509, 339] on icon at bounding box center [518, 349] width 42 height 48
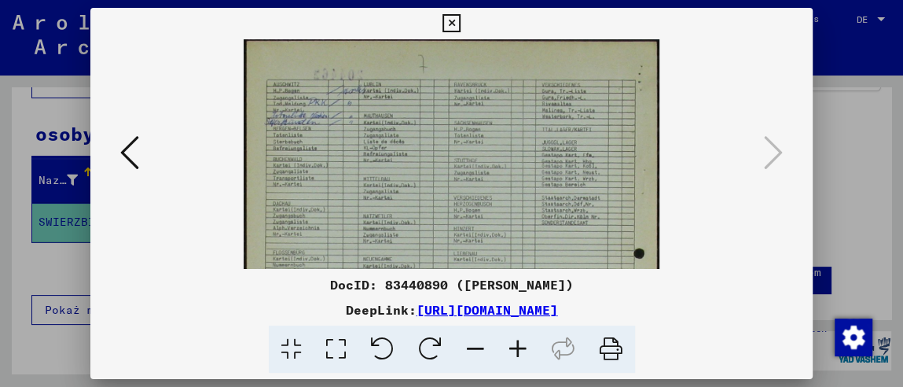
click at [509, 339] on icon at bounding box center [518, 349] width 42 height 48
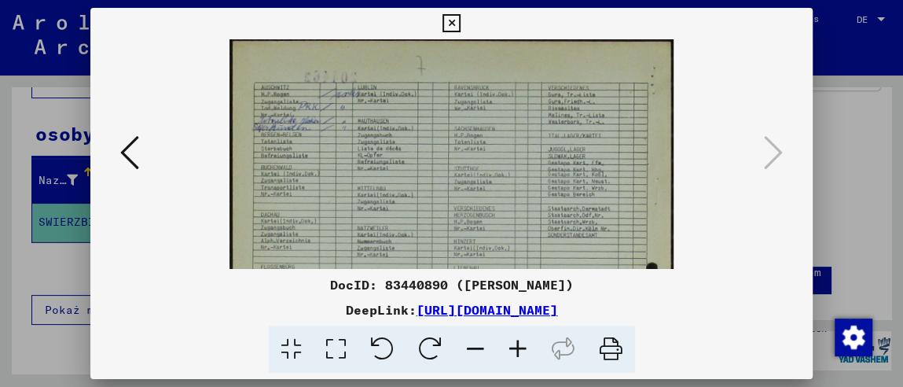
click at [509, 339] on icon at bounding box center [518, 349] width 42 height 48
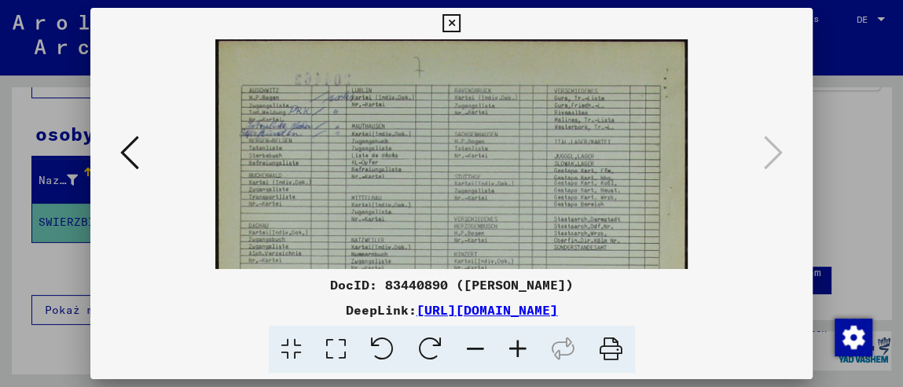
click at [509, 339] on icon at bounding box center [518, 349] width 42 height 48
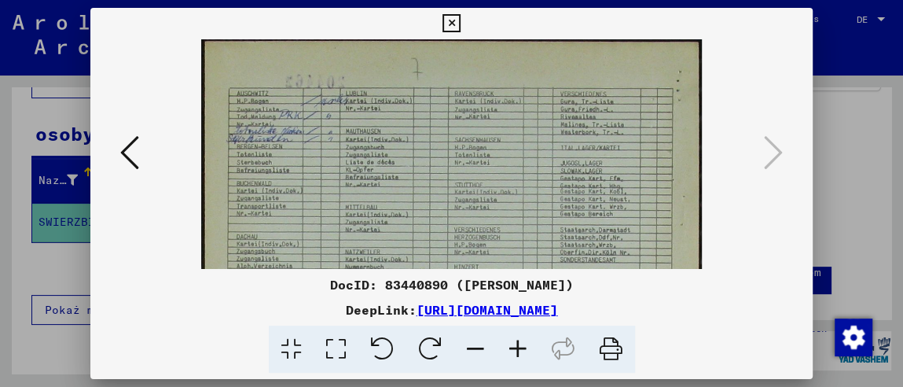
click at [509, 339] on icon at bounding box center [518, 349] width 42 height 48
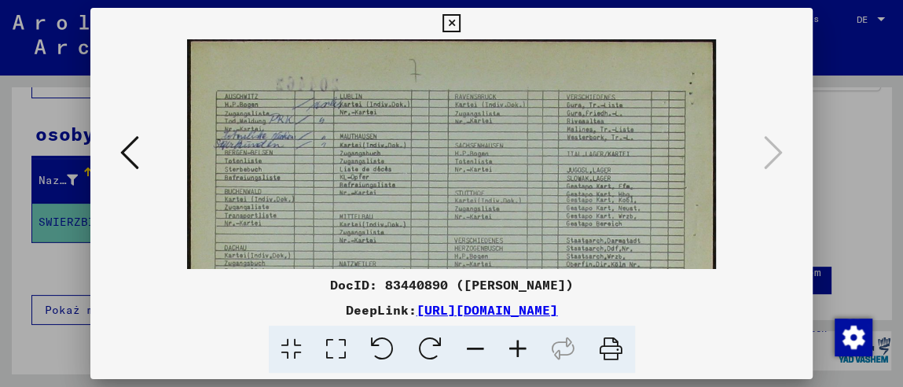
click at [509, 339] on icon at bounding box center [518, 349] width 42 height 48
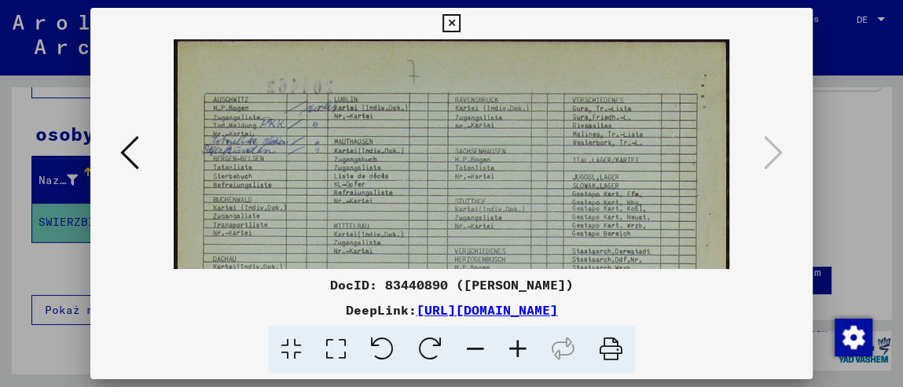
click at [512, 352] on icon at bounding box center [518, 349] width 42 height 48
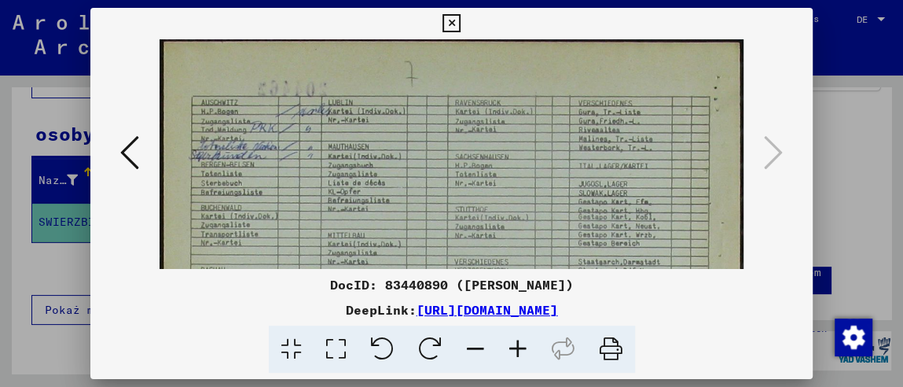
click at [512, 352] on icon at bounding box center [518, 349] width 42 height 48
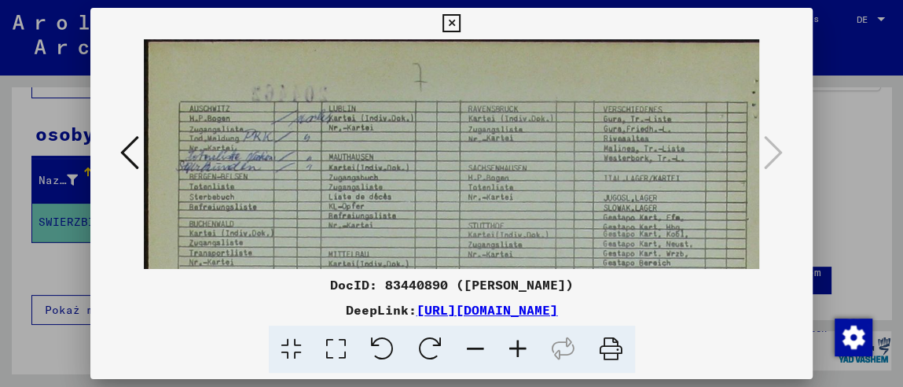
click at [512, 352] on icon at bounding box center [518, 349] width 42 height 48
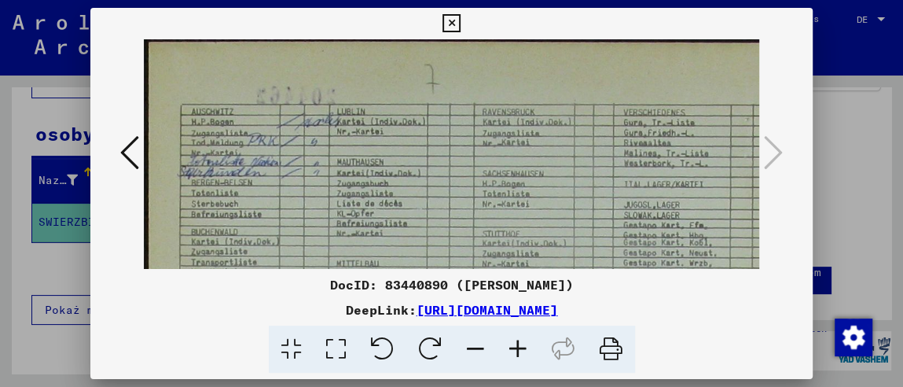
click at [512, 352] on icon at bounding box center [518, 349] width 42 height 48
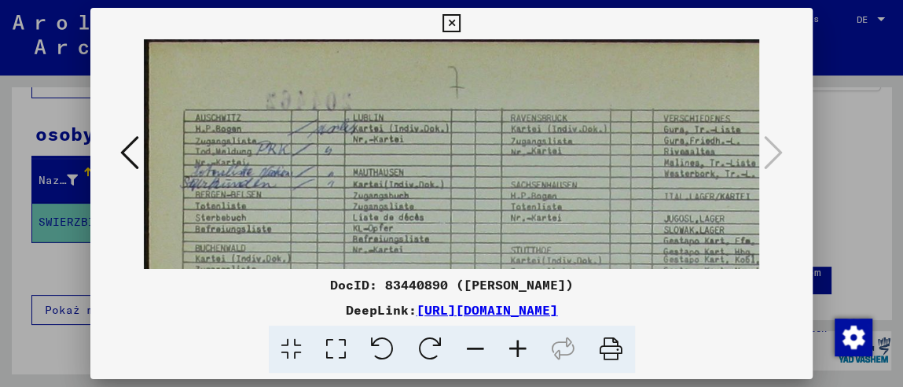
click at [512, 352] on icon at bounding box center [518, 349] width 42 height 48
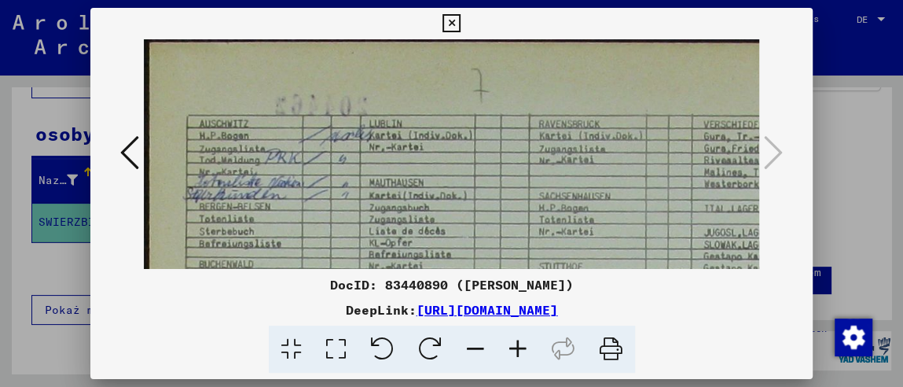
click at [512, 352] on icon at bounding box center [518, 349] width 42 height 48
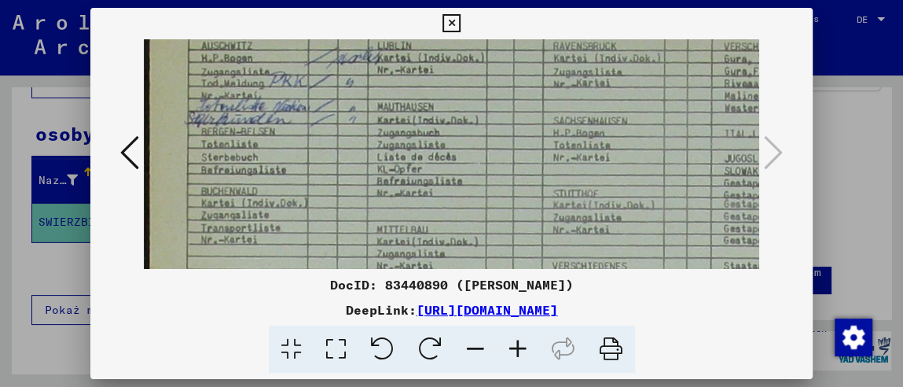
scroll to position [61, 0]
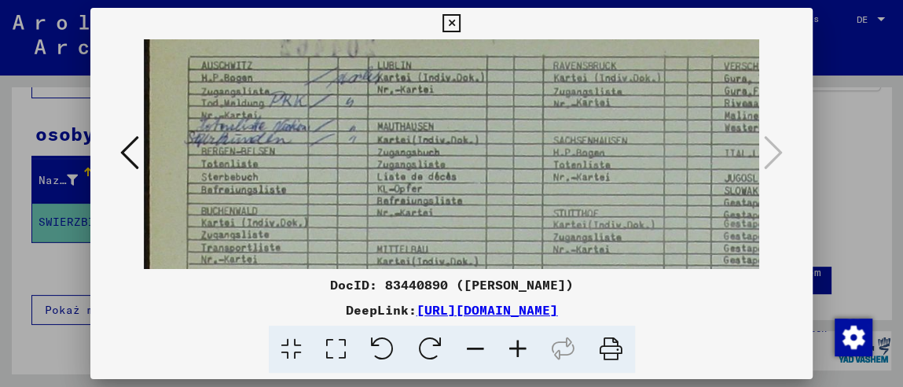
drag, startPoint x: 346, startPoint y: 231, endPoint x: 411, endPoint y: 165, distance: 92.8
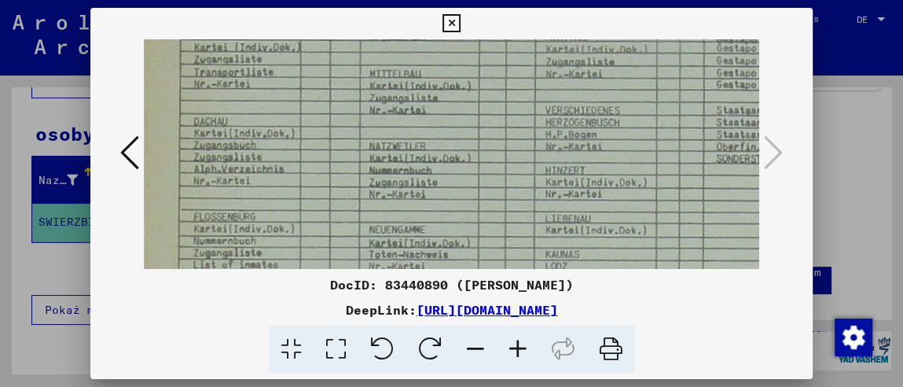
scroll to position [240, 7]
drag, startPoint x: 410, startPoint y: 215, endPoint x: 410, endPoint y: 36, distance: 178.4
click at [410, 36] on div "DocID: 83440890 ([PERSON_NAME]) DeepLink: [URL][DOMAIN_NAME]" at bounding box center [451, 191] width 722 height 366
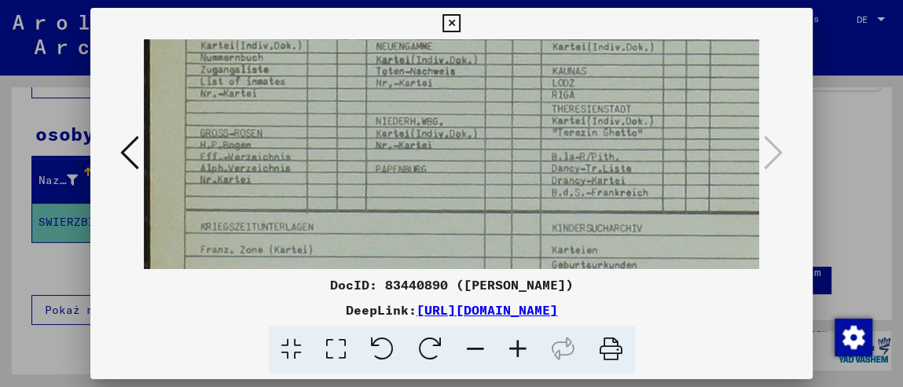
scroll to position [427, 0]
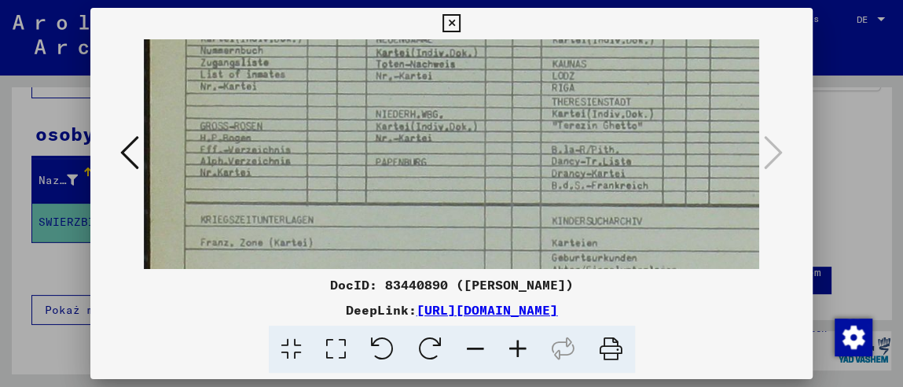
drag, startPoint x: 443, startPoint y: 234, endPoint x: 489, endPoint y: 47, distance: 192.7
click at [489, 47] on img at bounding box center [548, 178] width 809 height 1133
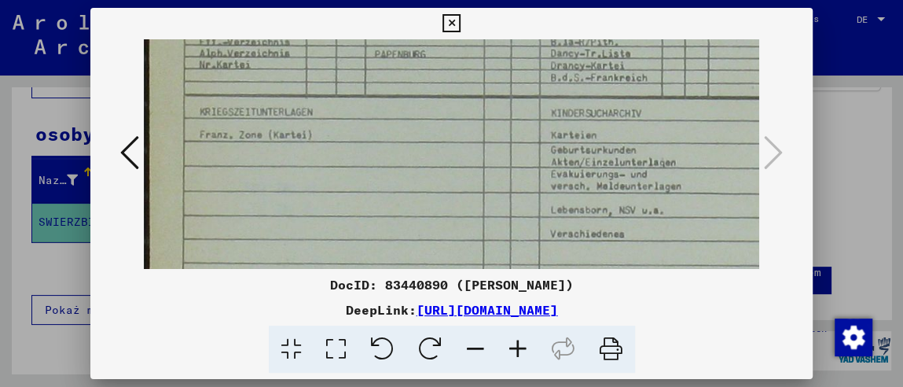
scroll to position [538, 1]
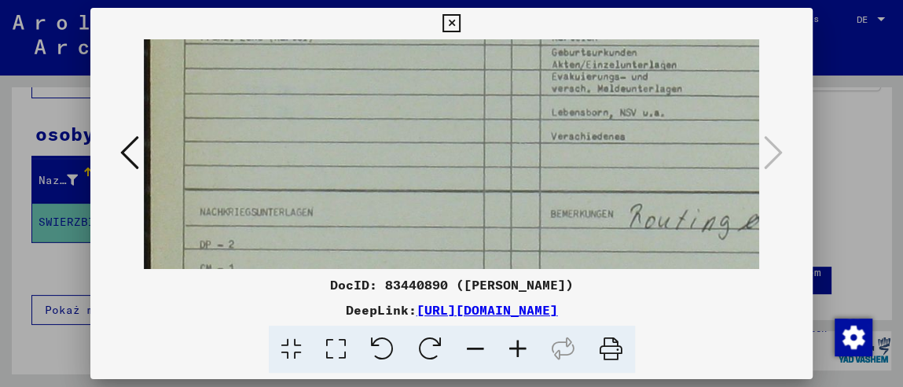
drag, startPoint x: 494, startPoint y: 181, endPoint x: 494, endPoint y: 29, distance: 151.7
click at [494, 29] on div "DocID: 83440890 ([PERSON_NAME]) DeepLink: [URL][DOMAIN_NAME]" at bounding box center [451, 191] width 722 height 366
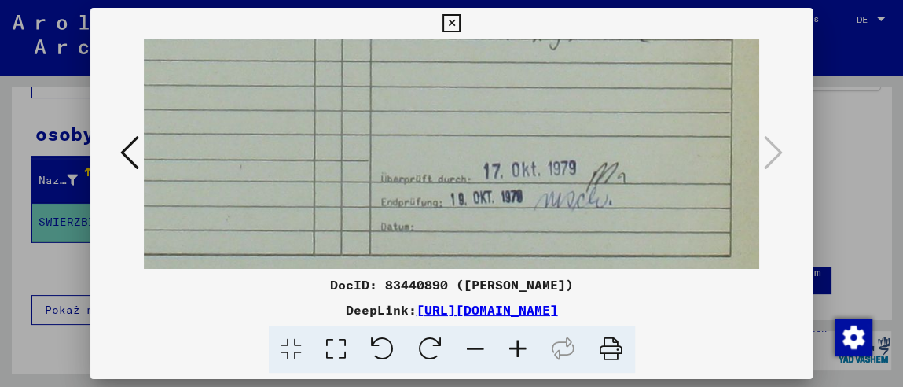
scroll to position [835, 167]
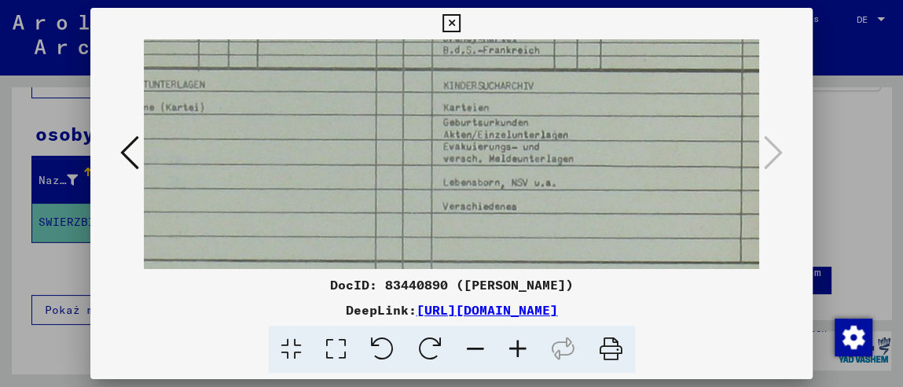
drag, startPoint x: 496, startPoint y: 208, endPoint x: 386, endPoint y: 310, distance: 150.7
click at [386, 310] on div "DocID: 83440890 ([PERSON_NAME]) DeepLink: [URL][DOMAIN_NAME]" at bounding box center [451, 191] width 722 height 366
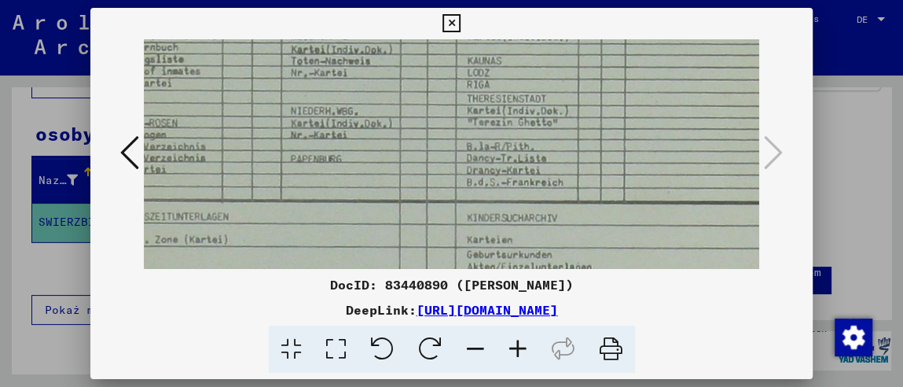
drag, startPoint x: 477, startPoint y: 233, endPoint x: 483, endPoint y: 257, distance: 25.2
click at [483, 258] on img at bounding box center [463, 175] width 809 height 1133
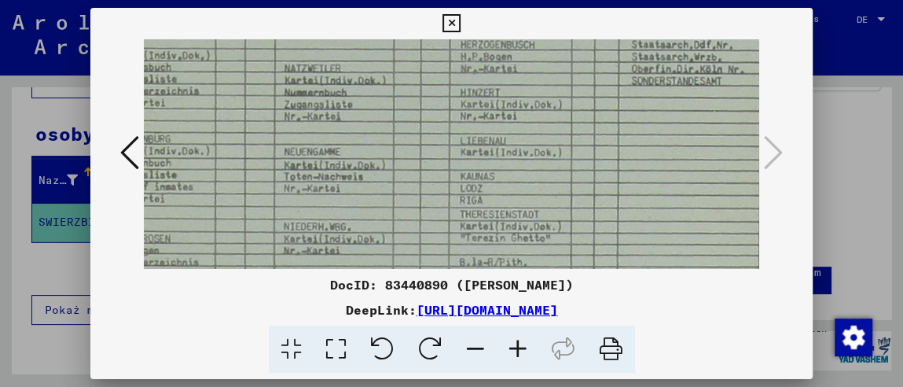
drag, startPoint x: 488, startPoint y: 239, endPoint x: 484, endPoint y: 250, distance: 11.7
click at [484, 250] on img at bounding box center [456, 291] width 809 height 1133
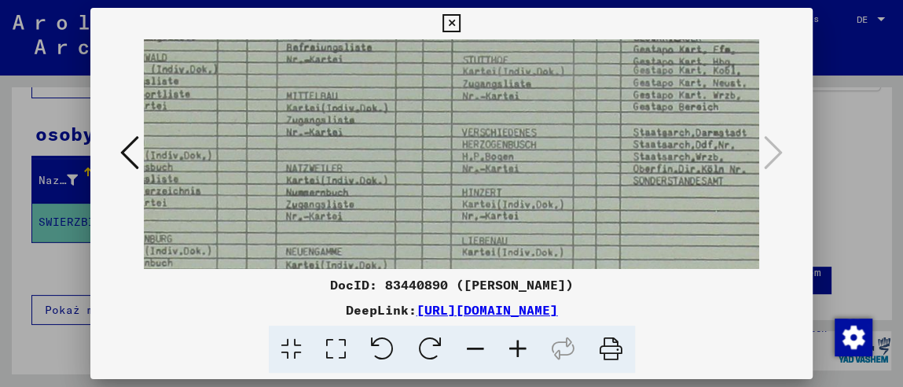
scroll to position [160, 90]
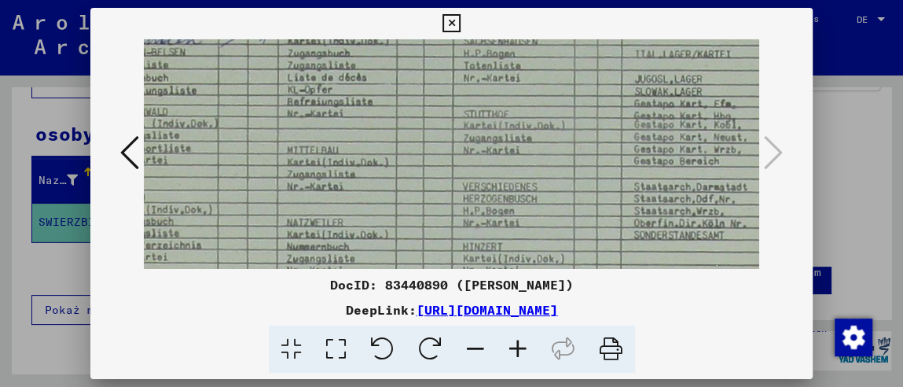
drag, startPoint x: 491, startPoint y: 101, endPoint x: 494, endPoint y: 254, distance: 153.3
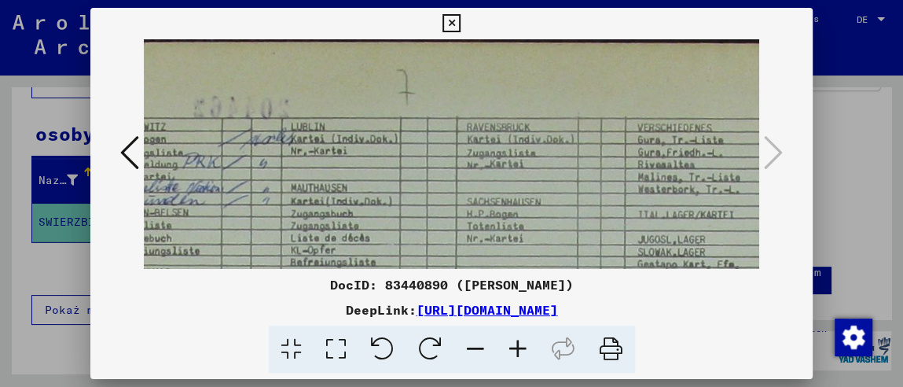
drag, startPoint x: 526, startPoint y: 72, endPoint x: 528, endPoint y: 298, distance: 226.4
click at [528, 298] on div "DocID: 83440890 ([PERSON_NAME]) DeepLink: [URL][DOMAIN_NAME]" at bounding box center [451, 191] width 722 height 366
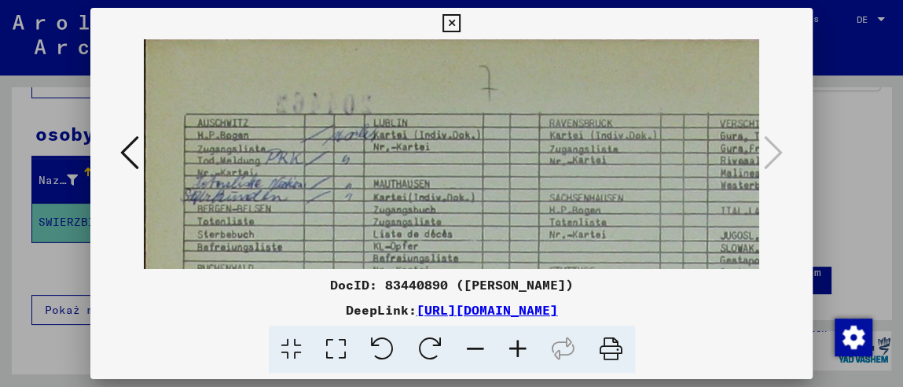
scroll to position [9, 0]
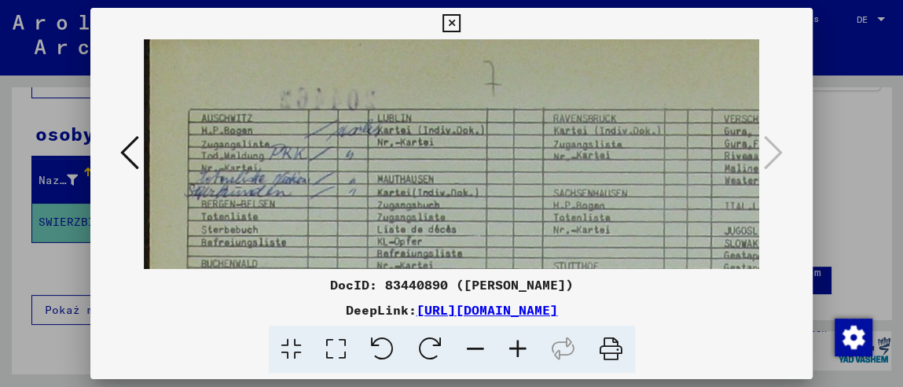
drag, startPoint x: 298, startPoint y: 186, endPoint x: 454, endPoint y: 177, distance: 155.9
click at [128, 148] on icon at bounding box center [129, 153] width 19 height 38
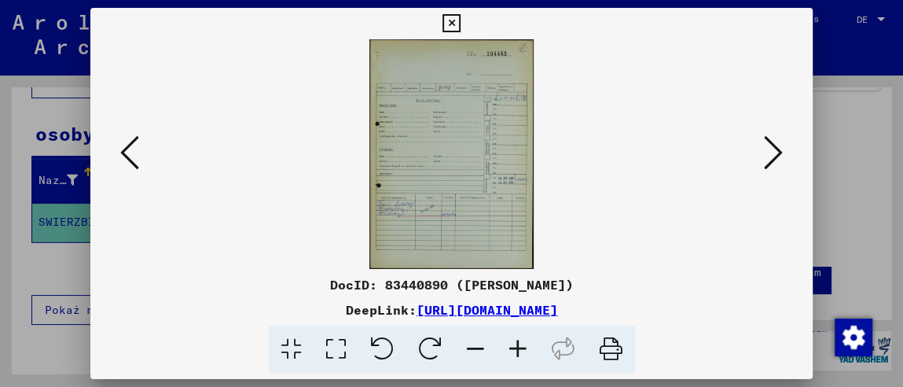
click at [128, 148] on icon at bounding box center [129, 153] width 19 height 38
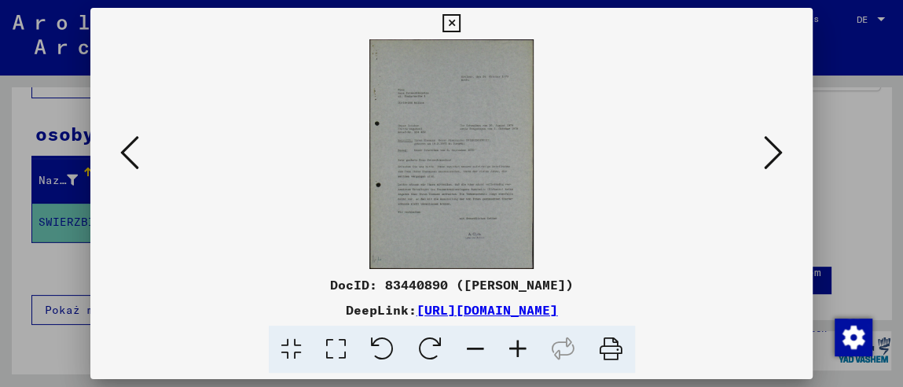
click at [128, 148] on icon at bounding box center [129, 153] width 19 height 38
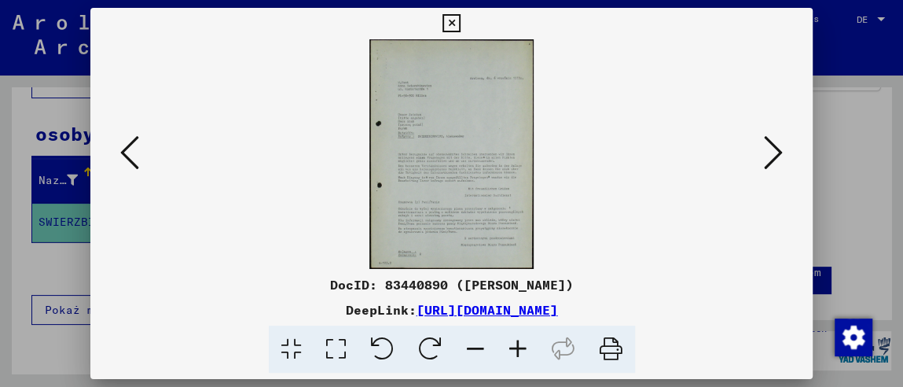
click at [512, 348] on icon at bounding box center [518, 349] width 42 height 48
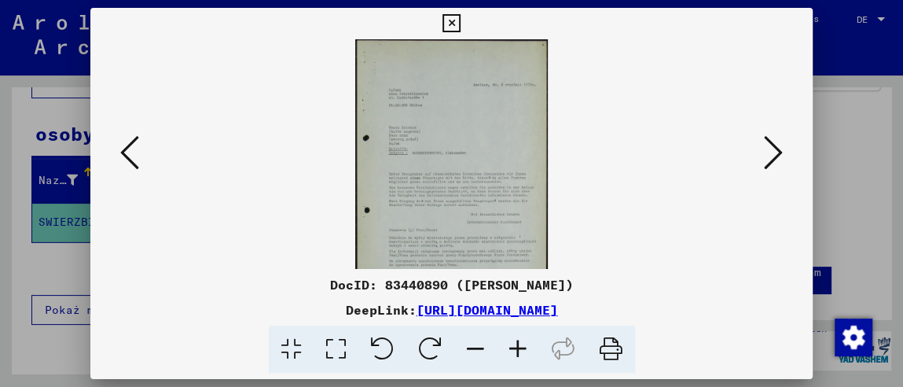
click at [512, 348] on icon at bounding box center [518, 349] width 42 height 48
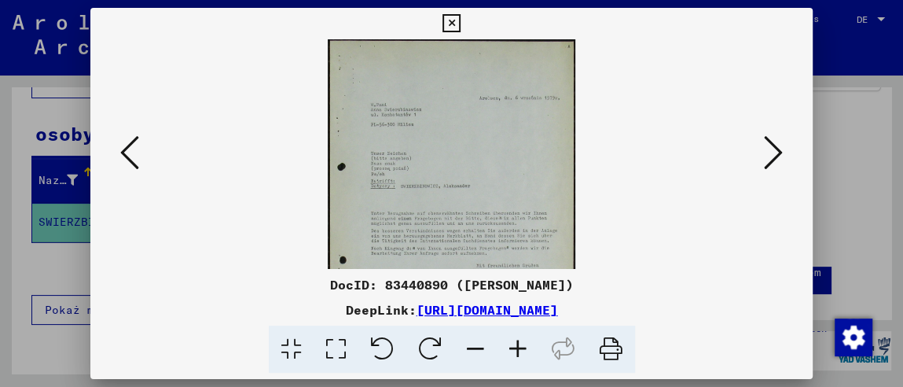
click at [512, 348] on icon at bounding box center [518, 349] width 42 height 48
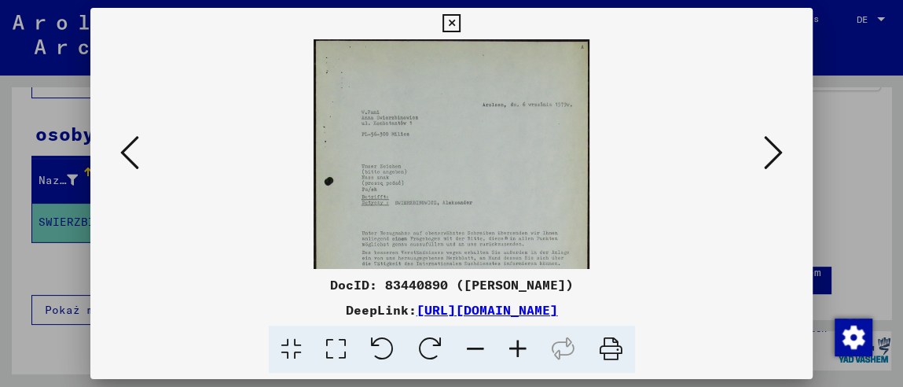
click at [512, 348] on icon at bounding box center [518, 349] width 42 height 48
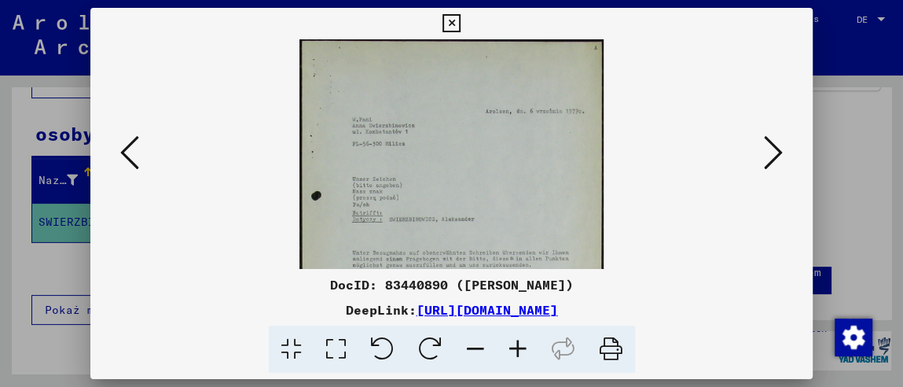
click at [512, 348] on icon at bounding box center [518, 349] width 42 height 48
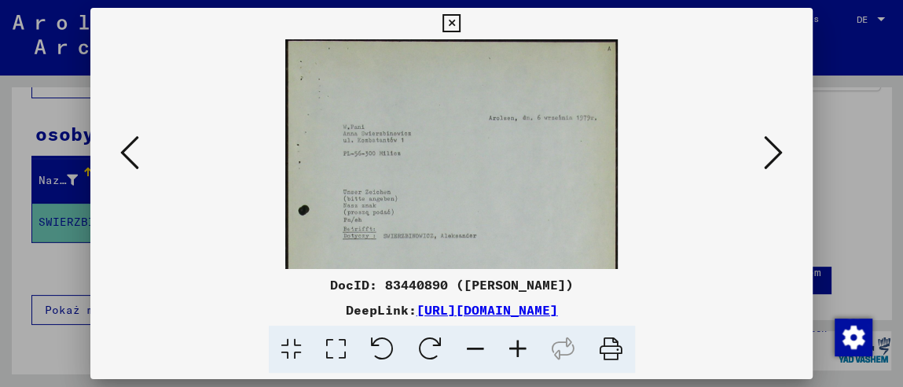
click at [512, 348] on icon at bounding box center [518, 349] width 42 height 48
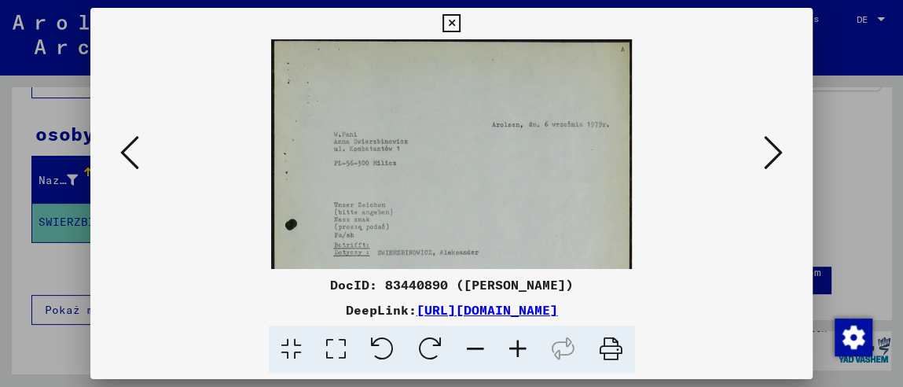
click at [512, 348] on icon at bounding box center [518, 349] width 42 height 48
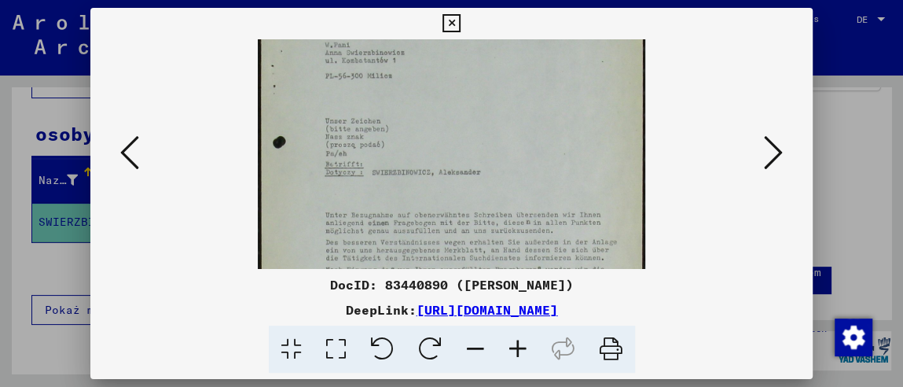
scroll to position [122, 0]
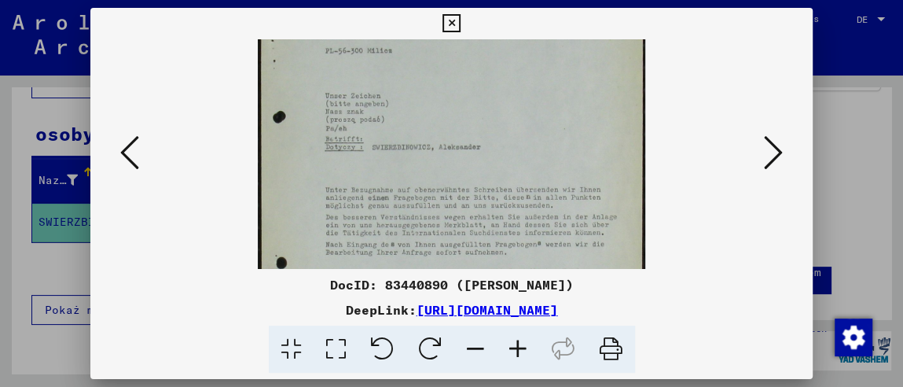
drag, startPoint x: 402, startPoint y: 237, endPoint x: 407, endPoint y: 116, distance: 121.2
click at [407, 116] on img at bounding box center [452, 189] width 388 height 544
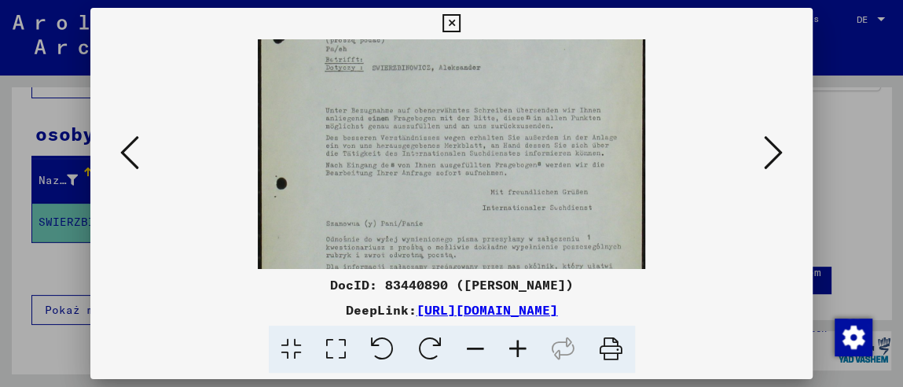
scroll to position [161, 0]
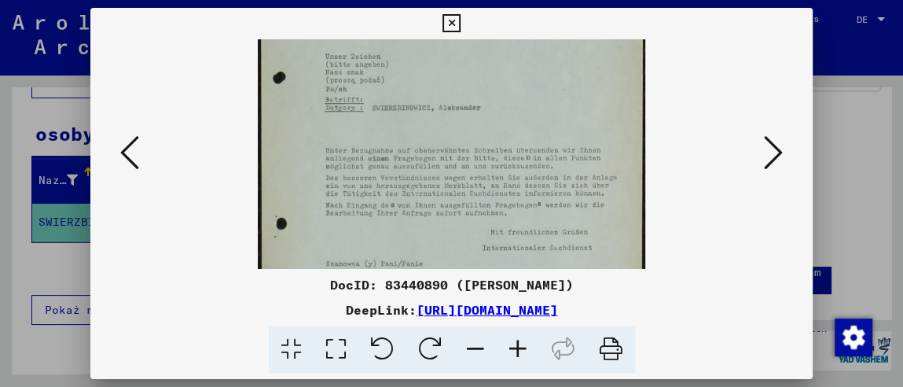
drag, startPoint x: 432, startPoint y: 237, endPoint x: 389, endPoint y: 185, distance: 67.5
click at [389, 185] on img at bounding box center [452, 150] width 388 height 544
click at [131, 152] on icon at bounding box center [129, 153] width 19 height 38
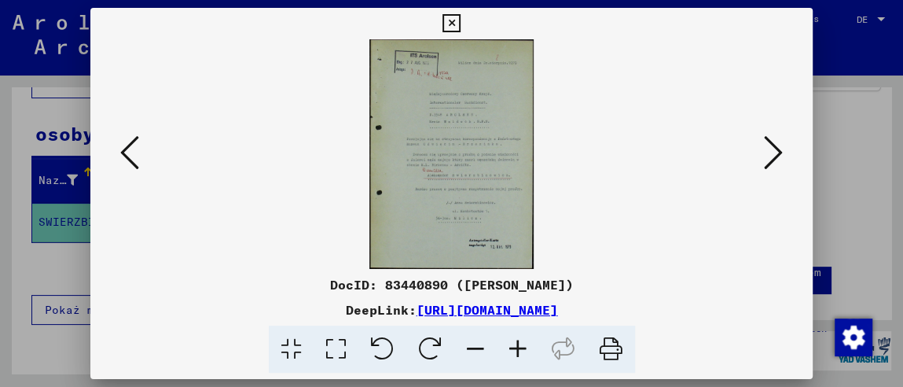
click at [525, 348] on icon at bounding box center [518, 349] width 42 height 48
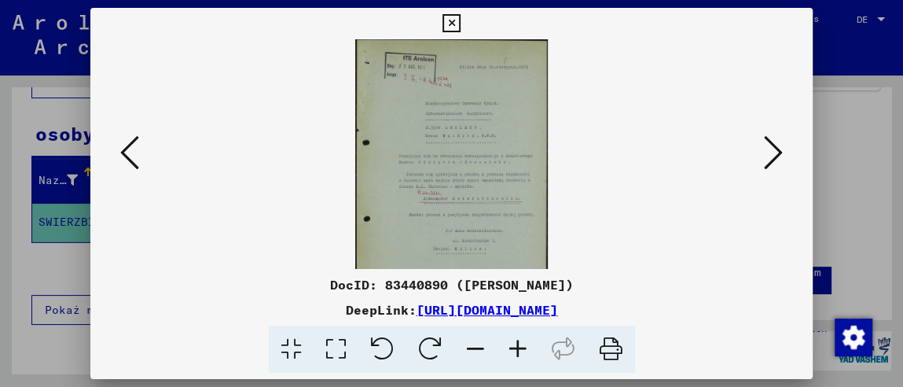
click at [525, 347] on icon at bounding box center [518, 349] width 42 height 48
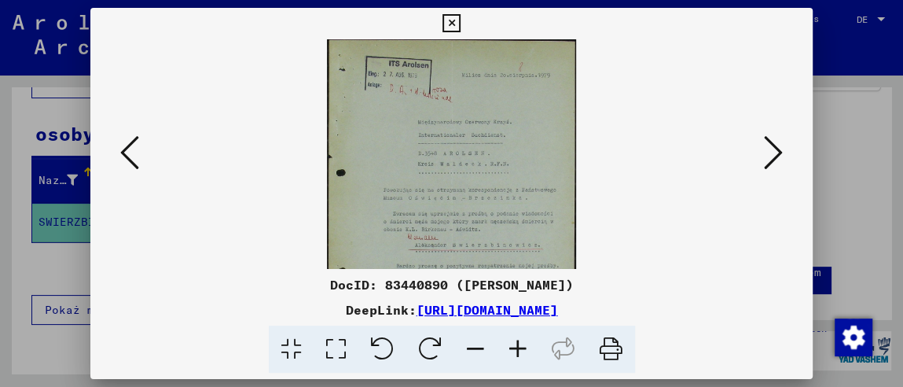
click at [525, 347] on icon at bounding box center [518, 349] width 42 height 48
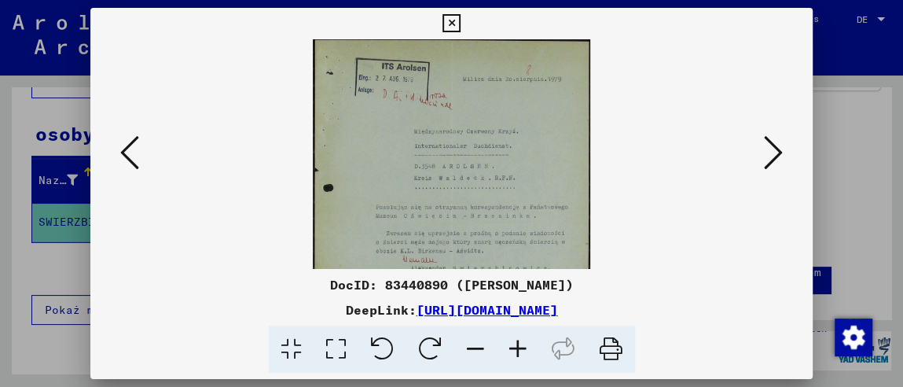
click at [525, 347] on icon at bounding box center [518, 349] width 42 height 48
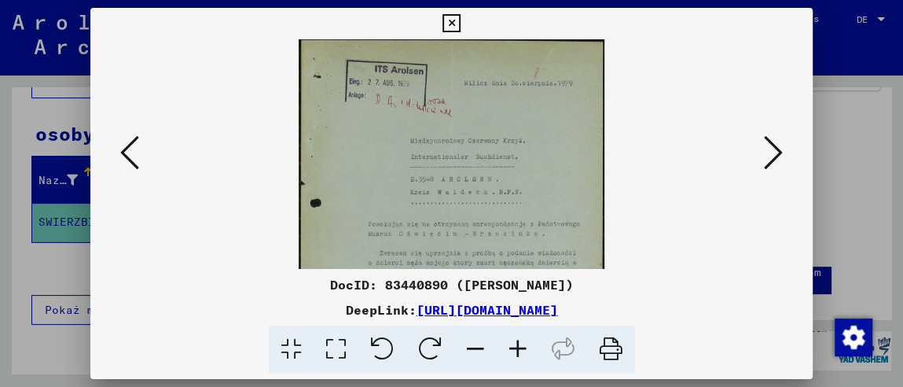
click at [525, 347] on icon at bounding box center [518, 349] width 42 height 48
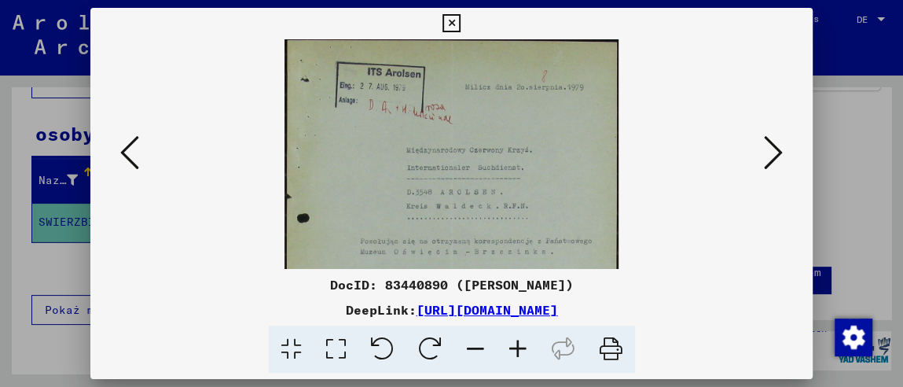
click at [525, 347] on icon at bounding box center [518, 349] width 42 height 48
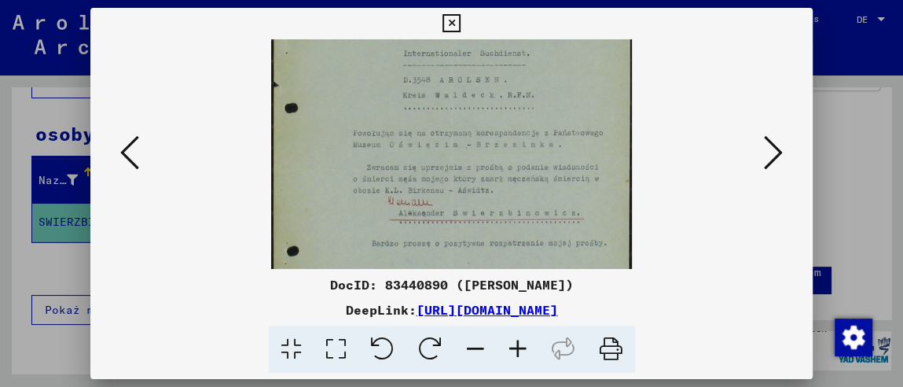
scroll to position [127, 0]
drag, startPoint x: 480, startPoint y: 232, endPoint x: 467, endPoint y: 105, distance: 127.3
click at [467, 105] on img at bounding box center [452, 165] width 362 height 505
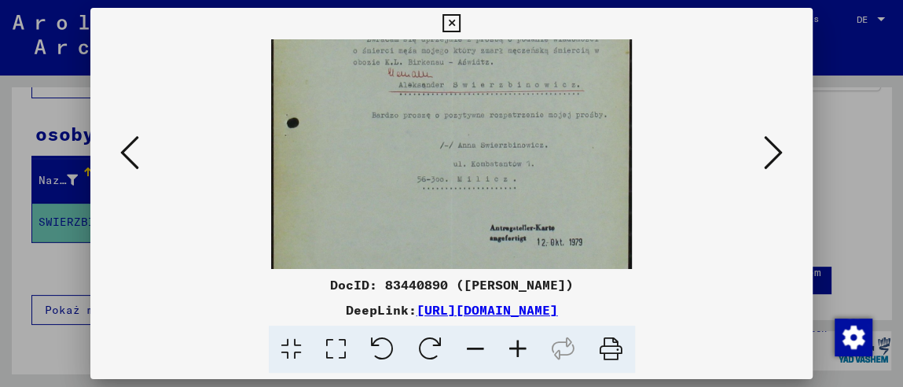
scroll to position [255, 0]
drag, startPoint x: 437, startPoint y: 233, endPoint x: 436, endPoint y: 97, distance: 136.0
click at [436, 97] on img at bounding box center [452, 37] width 362 height 505
click at [131, 162] on icon at bounding box center [129, 153] width 19 height 38
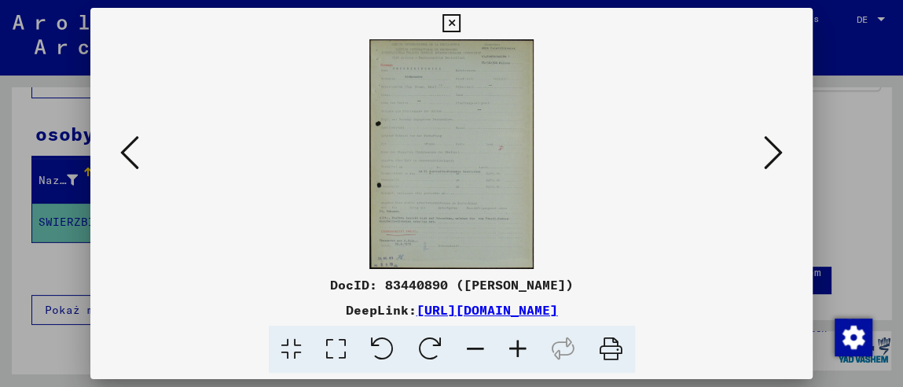
click at [517, 347] on icon at bounding box center [518, 349] width 42 height 48
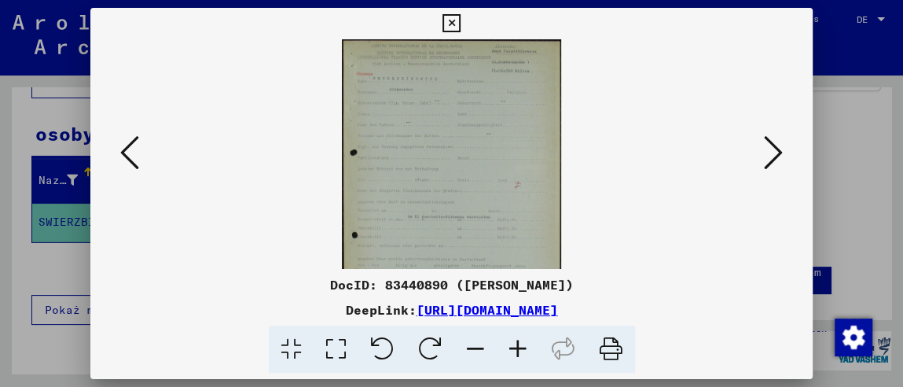
click at [517, 347] on icon at bounding box center [518, 349] width 42 height 48
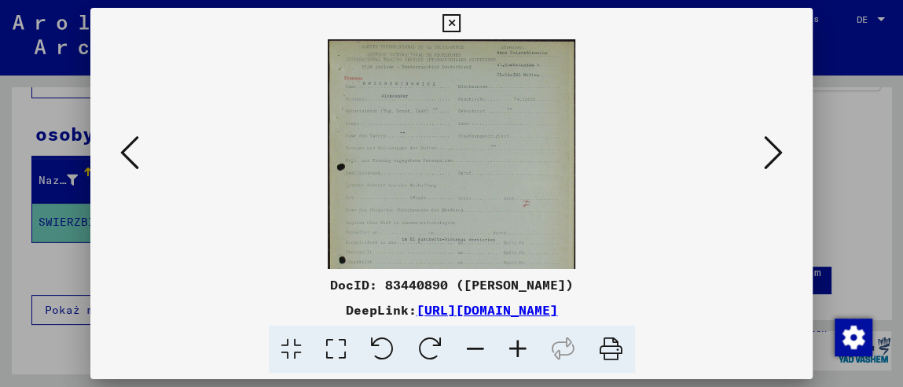
click at [517, 347] on icon at bounding box center [518, 349] width 42 height 48
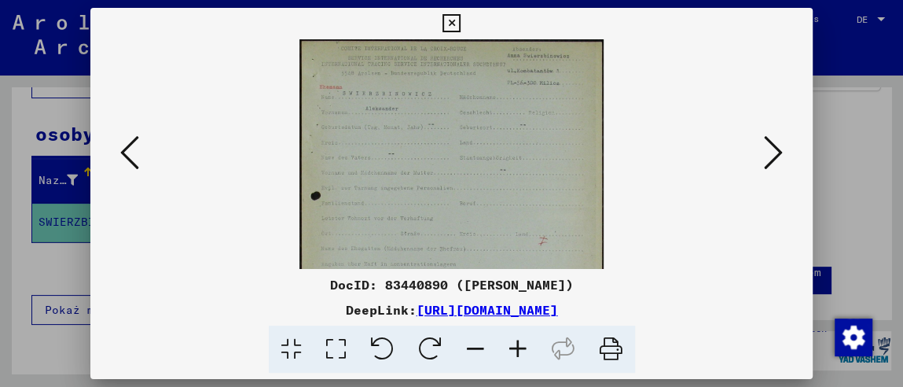
click at [516, 347] on icon at bounding box center [518, 349] width 42 height 48
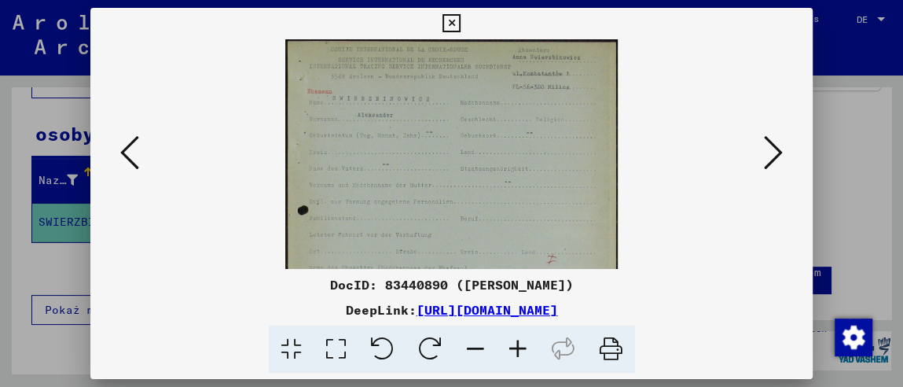
click at [516, 347] on icon at bounding box center [518, 349] width 42 height 48
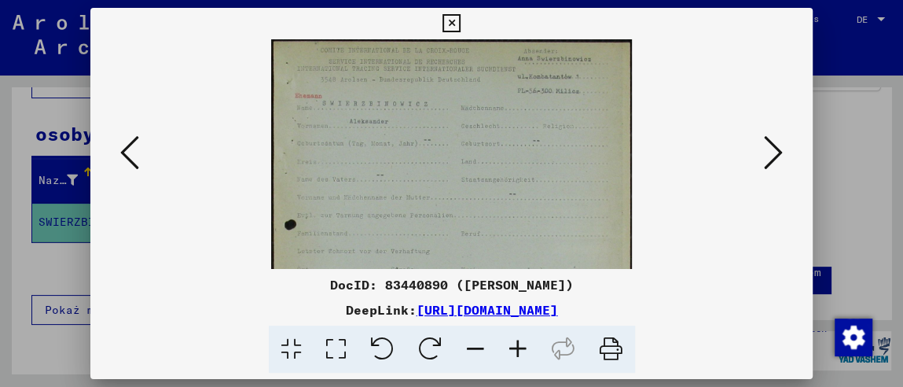
click at [516, 347] on icon at bounding box center [518, 349] width 42 height 48
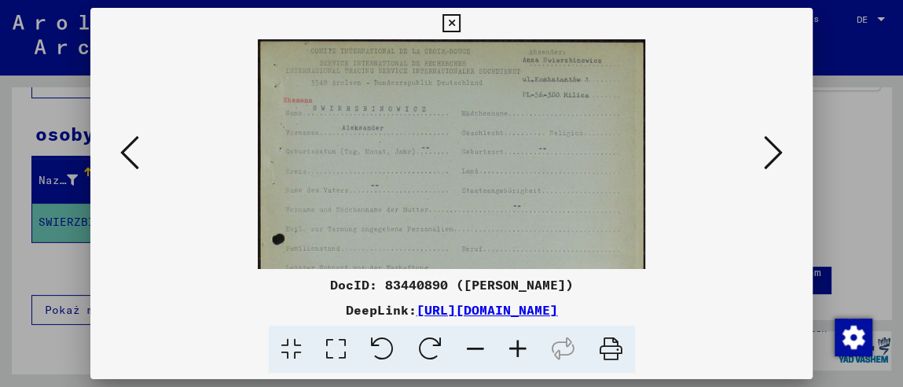
click at [516, 347] on icon at bounding box center [518, 349] width 42 height 48
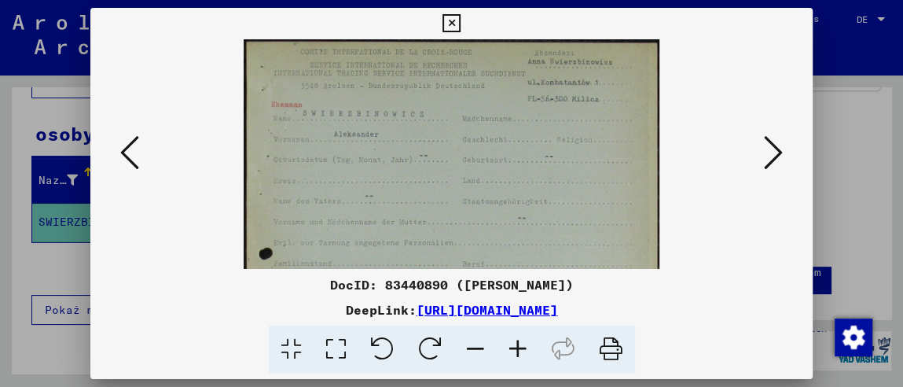
click at [516, 347] on icon at bounding box center [518, 349] width 42 height 48
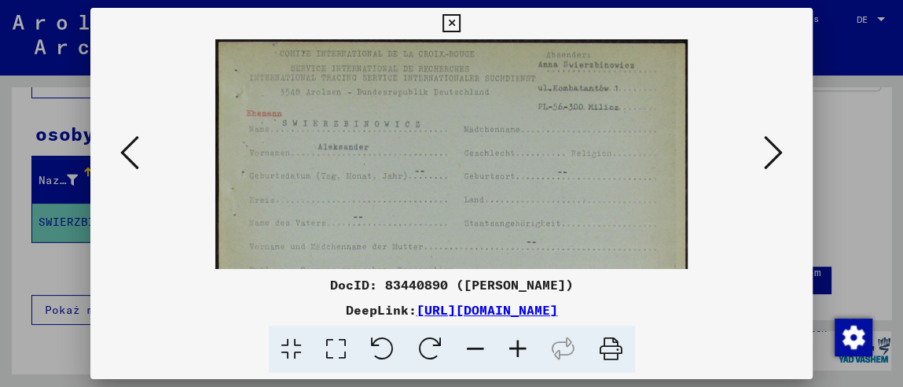
click at [516, 347] on icon at bounding box center [518, 349] width 42 height 48
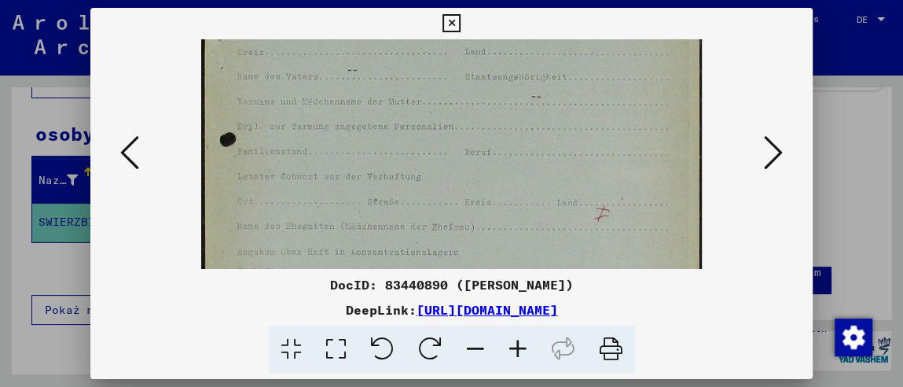
drag, startPoint x: 415, startPoint y: 219, endPoint x: 413, endPoint y: 61, distance: 158.0
click at [413, 61] on img at bounding box center [451, 232] width 501 height 701
drag, startPoint x: 403, startPoint y: 241, endPoint x: 413, endPoint y: 104, distance: 137.2
click at [413, 104] on img at bounding box center [451, 94] width 501 height 701
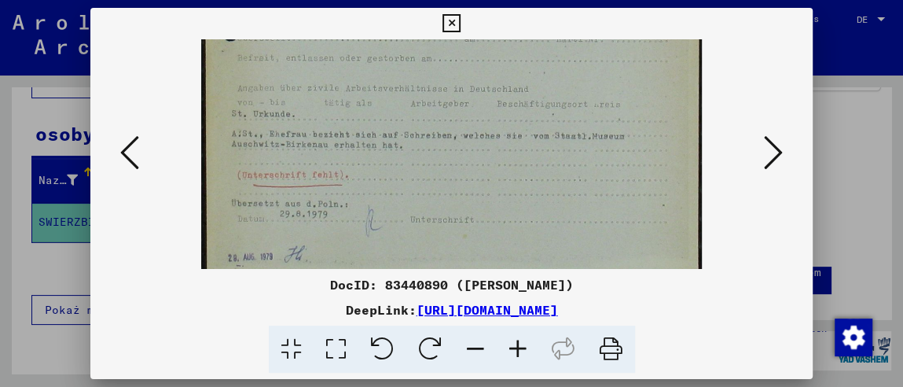
drag, startPoint x: 426, startPoint y: 233, endPoint x: 428, endPoint y: 78, distance: 154.9
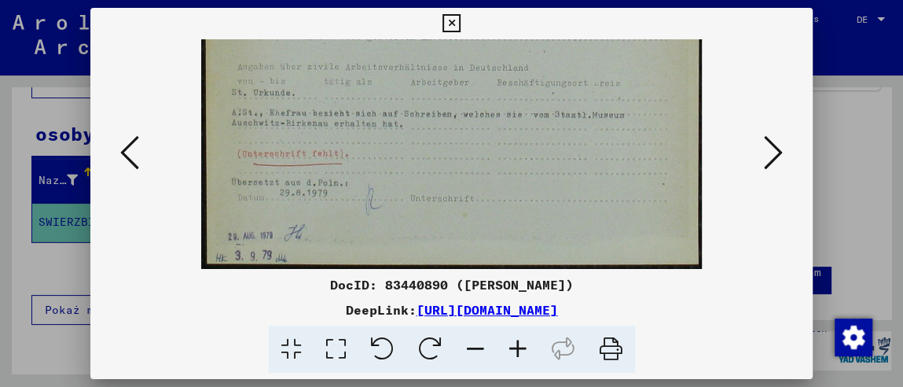
drag, startPoint x: 414, startPoint y: 231, endPoint x: 421, endPoint y: 155, distance: 76.5
click at [450, 25] on icon at bounding box center [452, 23] width 18 height 19
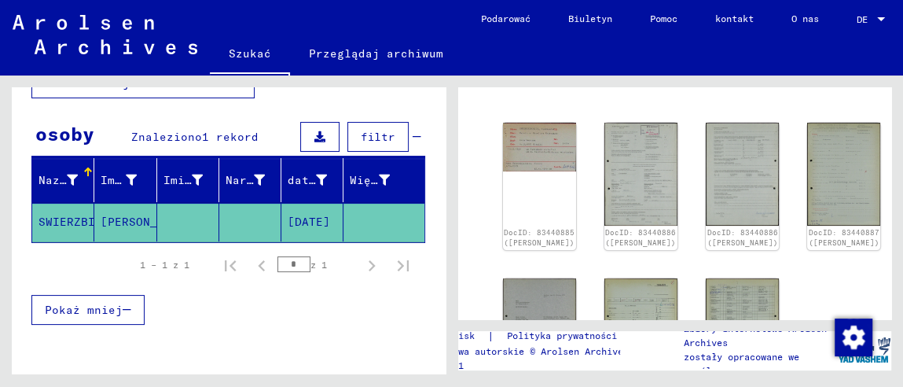
scroll to position [156, 0]
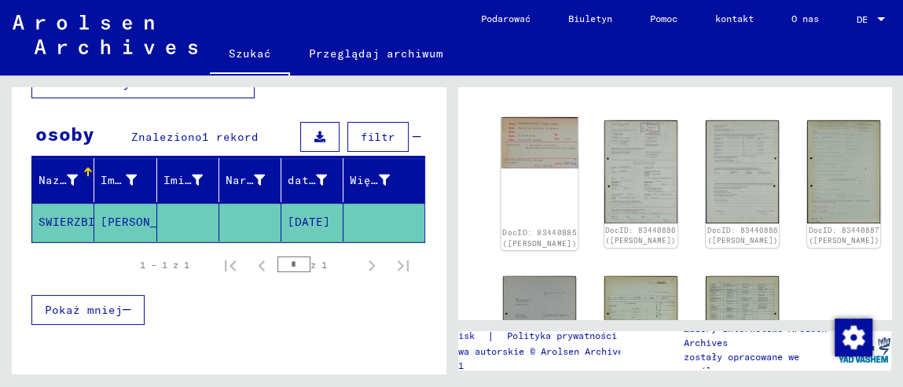
click at [547, 182] on div "DocID: 83440885 ([PERSON_NAME])" at bounding box center [539, 183] width 77 height 133
click at [552, 132] on img at bounding box center [539, 142] width 77 height 51
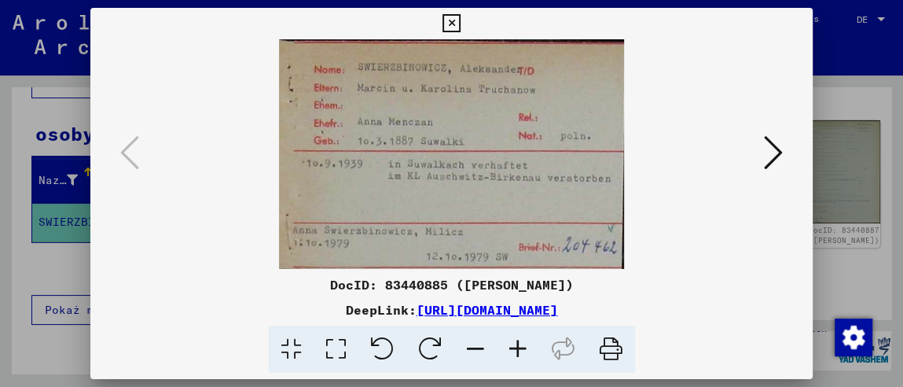
drag, startPoint x: 697, startPoint y: 359, endPoint x: 700, endPoint y: 344, distance: 15.3
click at [697, 356] on div at bounding box center [452, 349] width 710 height 48
click at [773, 145] on icon at bounding box center [773, 153] width 19 height 38
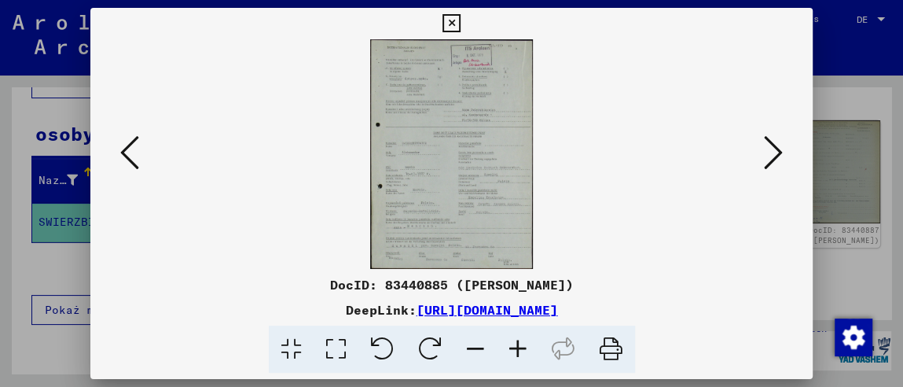
click at [781, 153] on icon at bounding box center [773, 153] width 19 height 38
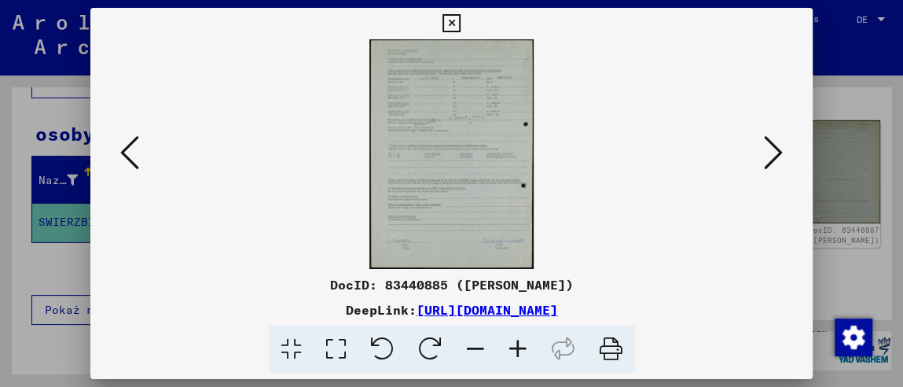
click at [689, 344] on div at bounding box center [452, 349] width 710 height 48
click at [770, 158] on icon at bounding box center [773, 153] width 19 height 38
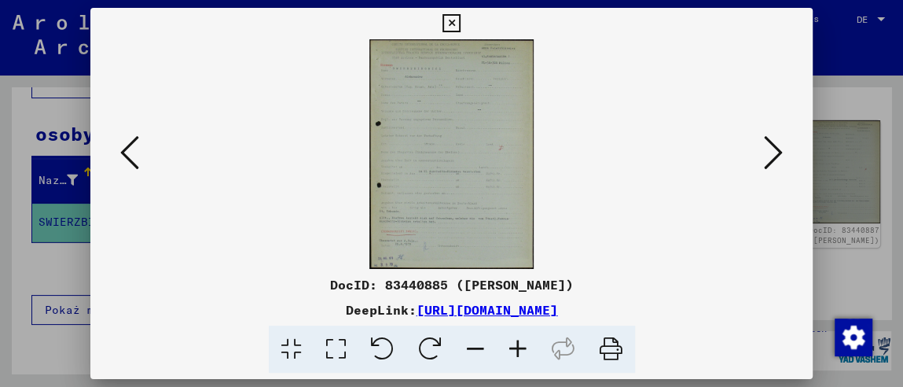
click at [773, 151] on icon at bounding box center [773, 153] width 19 height 38
drag, startPoint x: 720, startPoint y: 367, endPoint x: 731, endPoint y: 337, distance: 31.8
click at [720, 366] on div at bounding box center [452, 349] width 710 height 48
click at [776, 152] on icon at bounding box center [773, 153] width 19 height 38
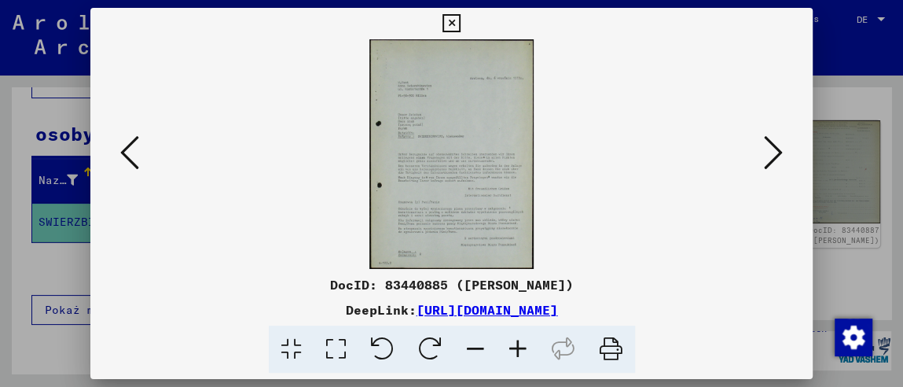
drag, startPoint x: 777, startPoint y: 154, endPoint x: 770, endPoint y: 168, distance: 15.5
click at [777, 155] on icon at bounding box center [773, 153] width 19 height 38
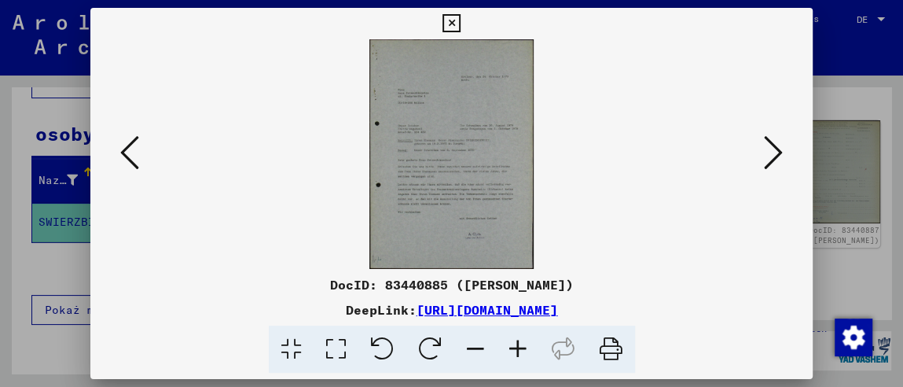
click at [764, 156] on icon at bounding box center [773, 153] width 19 height 38
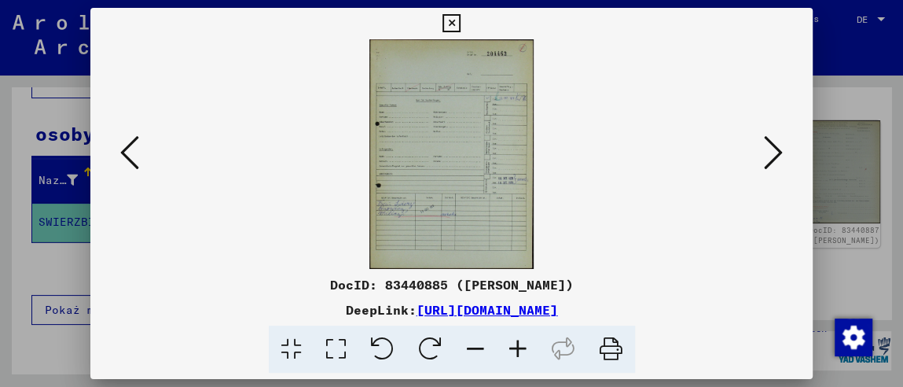
click at [724, 356] on div at bounding box center [452, 349] width 710 height 48
click at [773, 139] on icon at bounding box center [773, 153] width 19 height 38
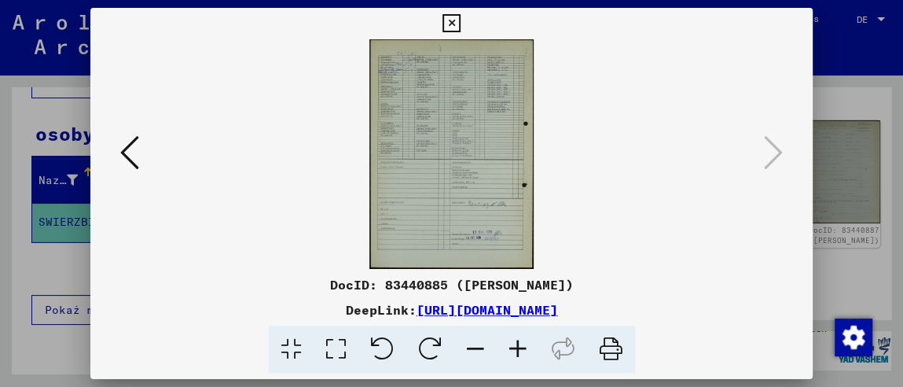
click at [447, 28] on icon at bounding box center [452, 23] width 18 height 19
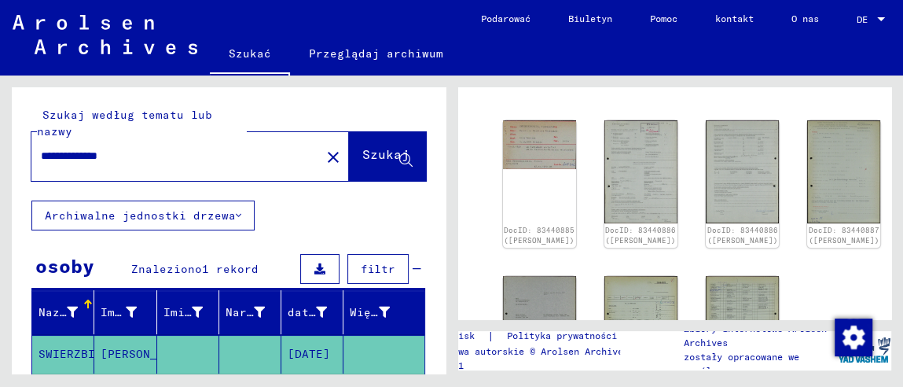
scroll to position [78, 0]
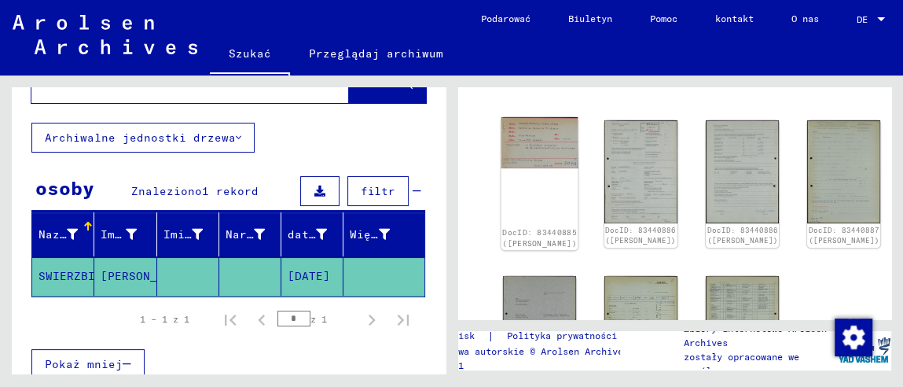
click at [532, 140] on img at bounding box center [539, 142] width 77 height 51
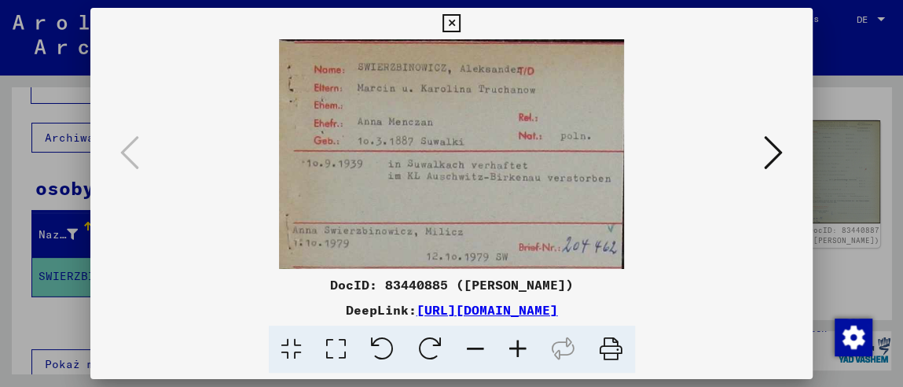
click at [454, 24] on icon at bounding box center [452, 23] width 18 height 19
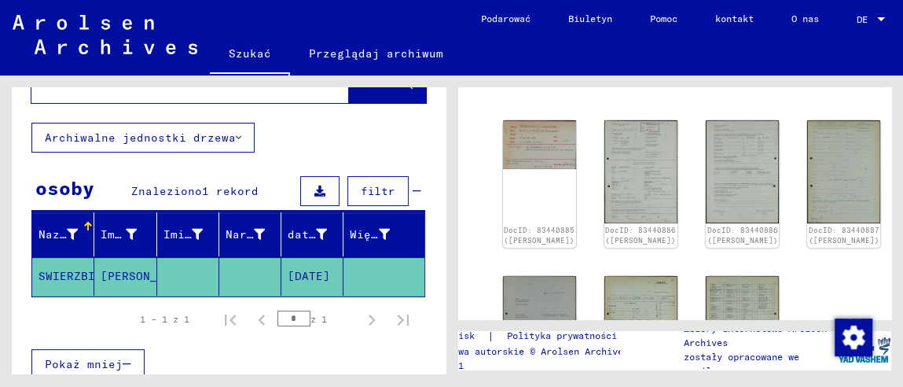
scroll to position [0, 0]
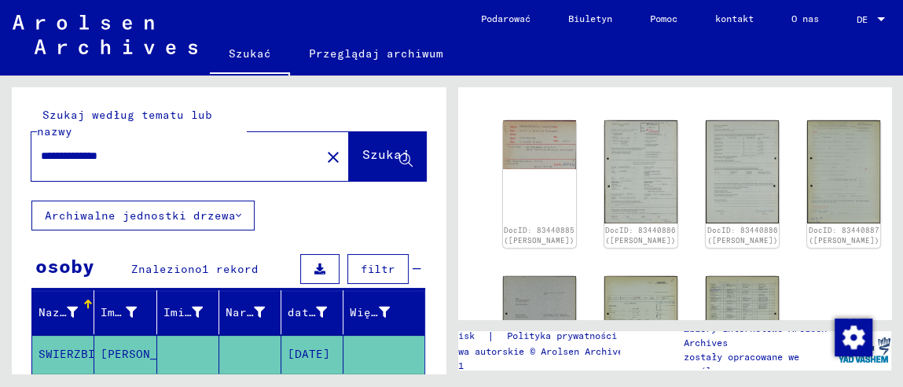
click at [324, 155] on mat-icon "close" at bounding box center [333, 157] width 19 height 19
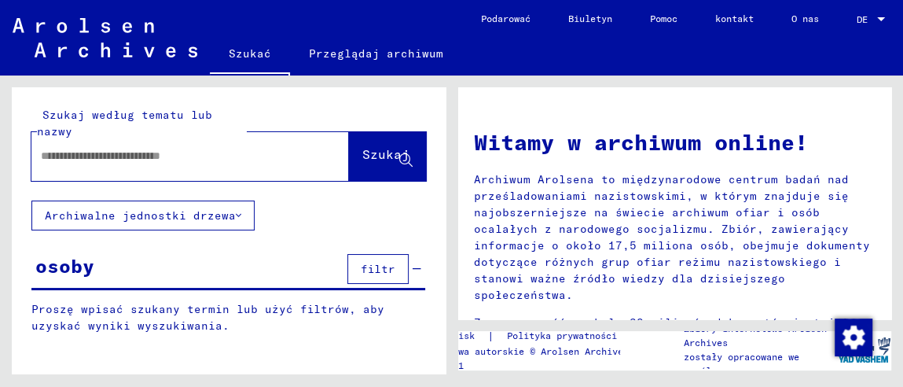
click at [214, 158] on input "text" at bounding box center [171, 156] width 261 height 17
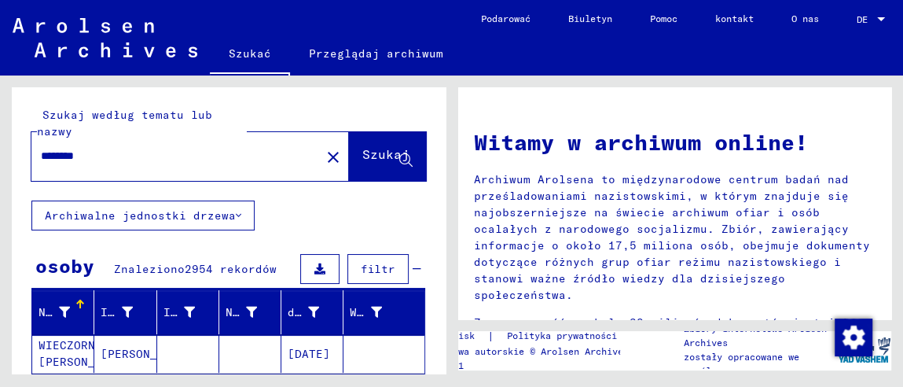
click at [196, 166] on div "********" at bounding box center [166, 155] width 270 height 35
click at [133, 156] on input "********" at bounding box center [171, 156] width 261 height 17
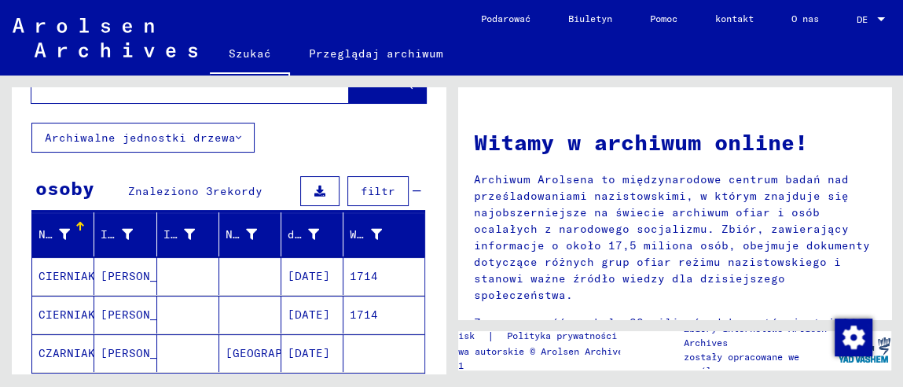
scroll to position [156, 0]
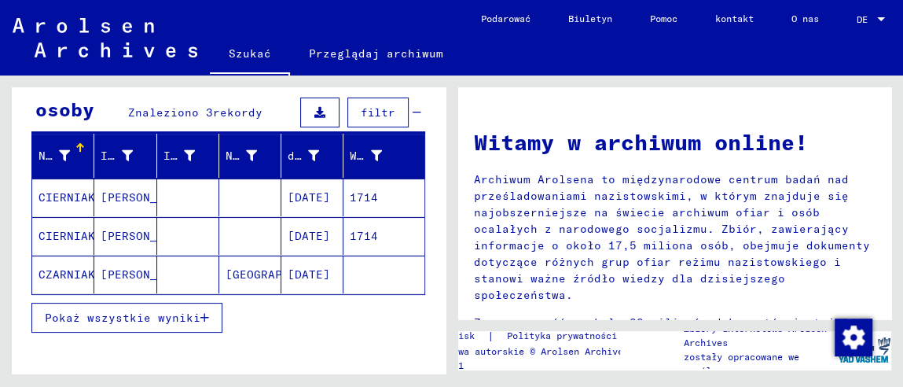
drag, startPoint x: 332, startPoint y: 155, endPoint x: 356, endPoint y: 157, distance: 24.5
click at [356, 157] on mat-header-row "Nazwisko Imię Imię rodowe Narodziny data urodzenia Więzień nr" at bounding box center [228, 156] width 392 height 44
click at [145, 196] on font "[PERSON_NAME]" at bounding box center [147, 197] width 92 height 14
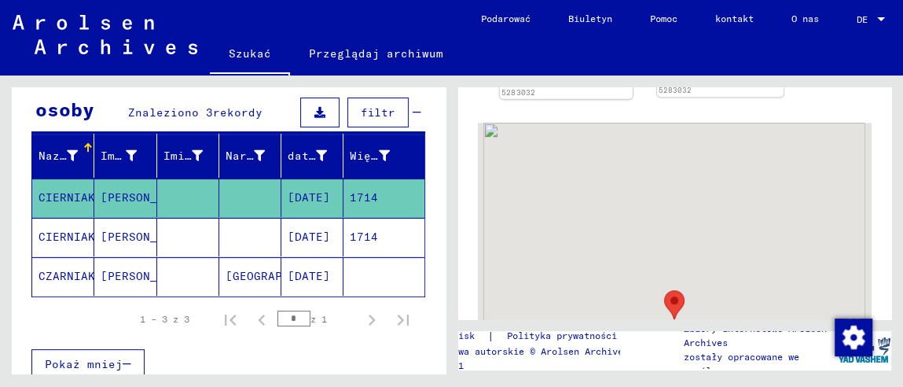
scroll to position [392, 0]
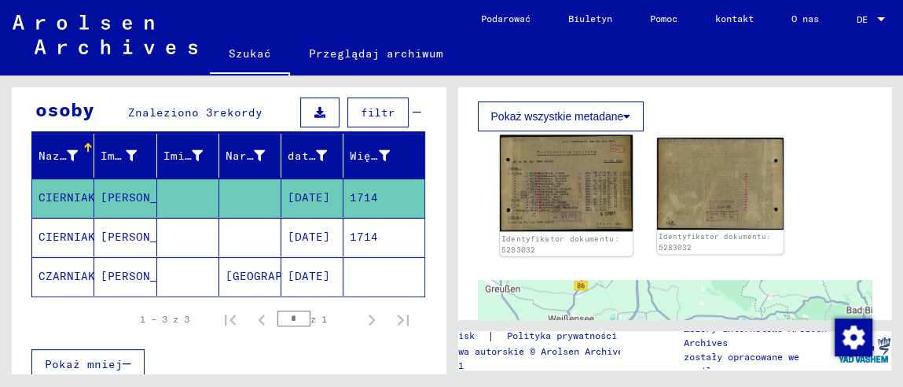
click at [546, 186] on img at bounding box center [565, 183] width 133 height 97
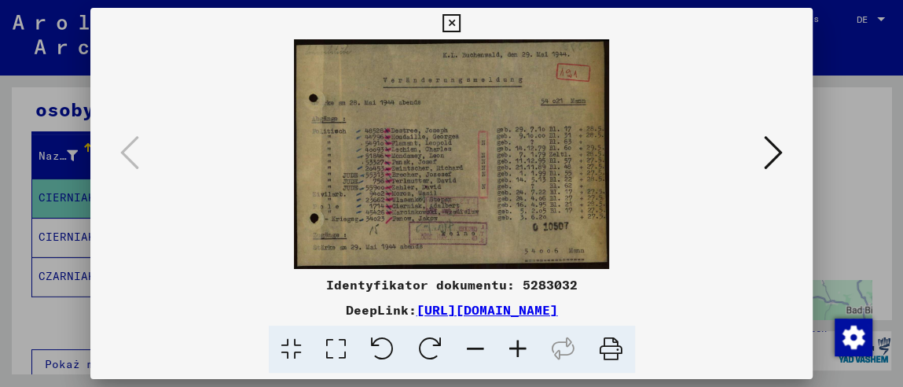
click at [516, 351] on icon at bounding box center [518, 349] width 42 height 48
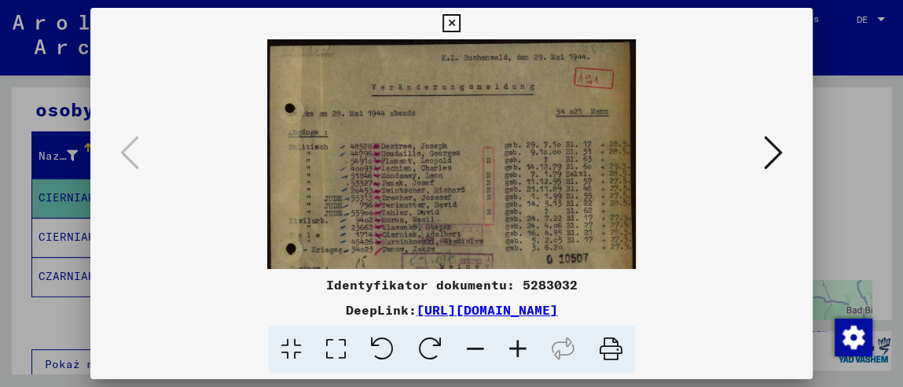
click at [516, 351] on icon at bounding box center [518, 349] width 42 height 48
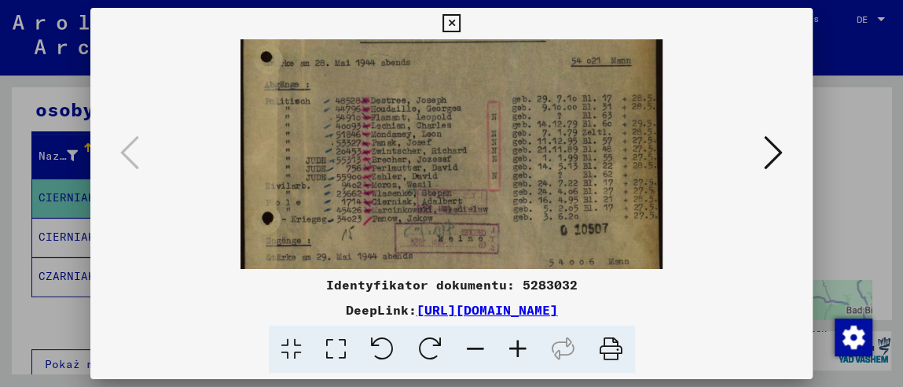
scroll to position [62, 0]
drag, startPoint x: 428, startPoint y: 227, endPoint x: 410, endPoint y: 164, distance: 65.4
click at [410, 164] on img at bounding box center [452, 131] width 423 height 308
click at [715, 360] on div at bounding box center [452, 349] width 710 height 48
click at [769, 161] on icon at bounding box center [773, 153] width 19 height 38
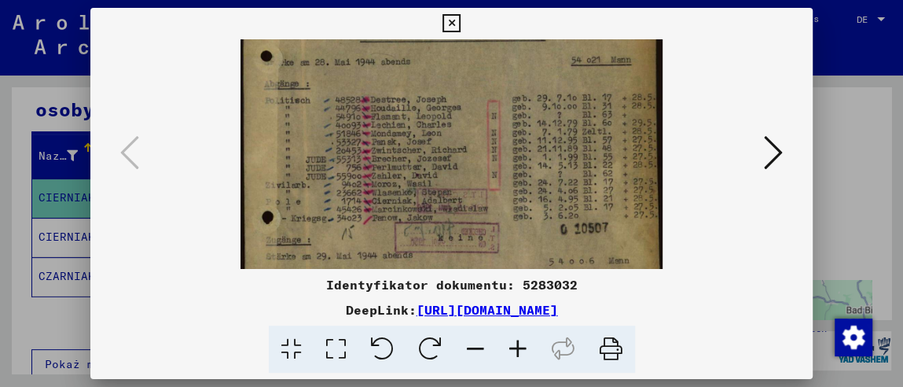
scroll to position [0, 0]
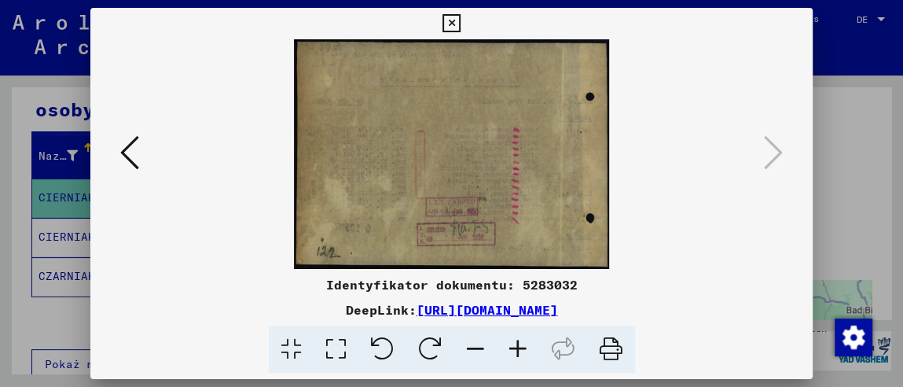
click at [446, 16] on icon at bounding box center [452, 23] width 18 height 19
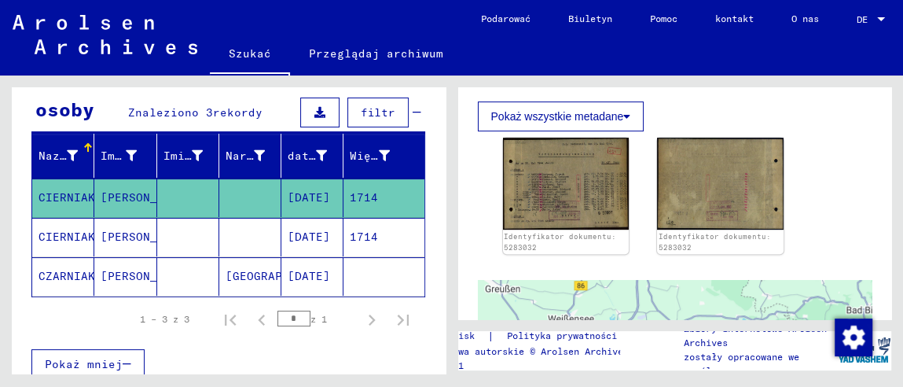
click at [133, 233] on font "[PERSON_NAME]" at bounding box center [147, 237] width 92 height 14
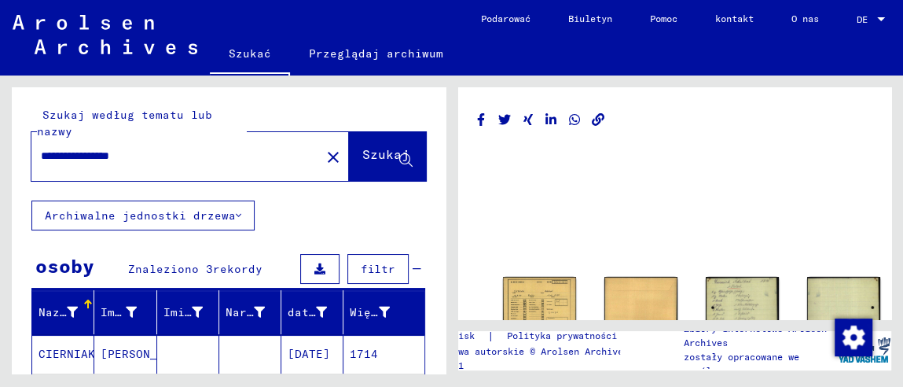
drag, startPoint x: 157, startPoint y: 156, endPoint x: 0, endPoint y: 157, distance: 157.2
click at [0, 156] on div "**********" at bounding box center [225, 224] width 451 height 298
type input "**********"
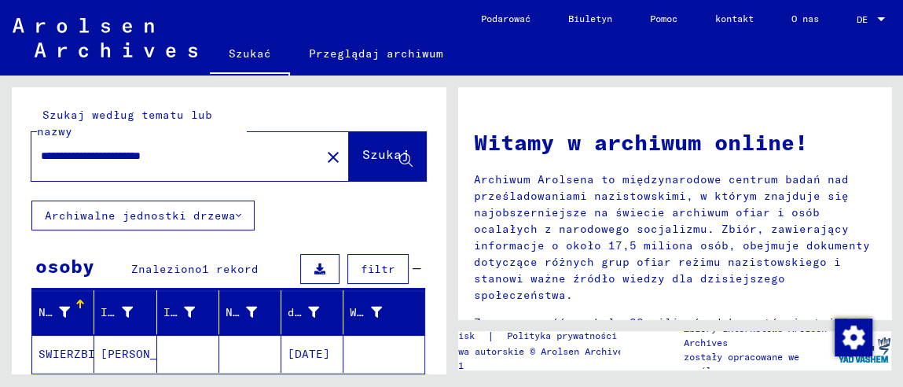
click at [208, 215] on font "Archiwalne jednostki drzewa" at bounding box center [140, 215] width 191 height 14
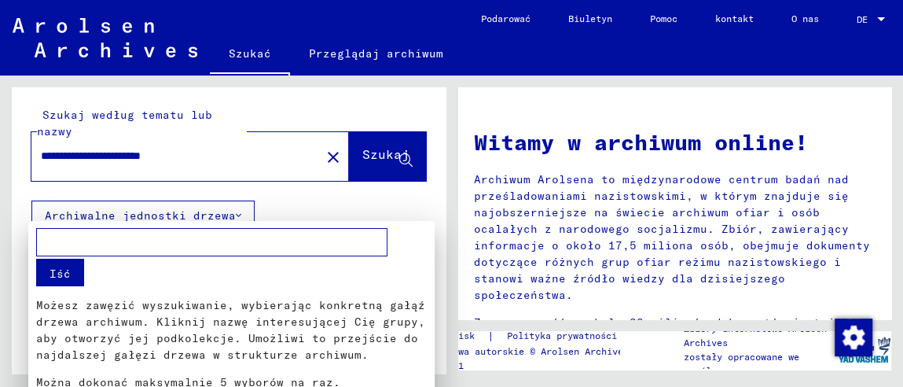
scroll to position [8, 0]
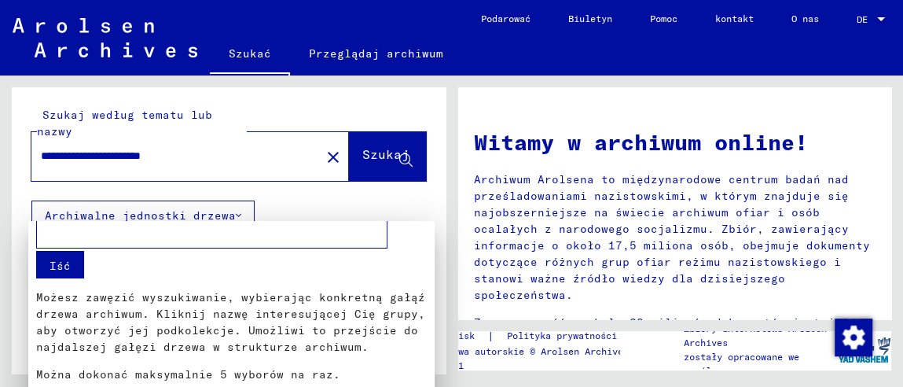
click at [208, 215] on div at bounding box center [451, 193] width 903 height 387
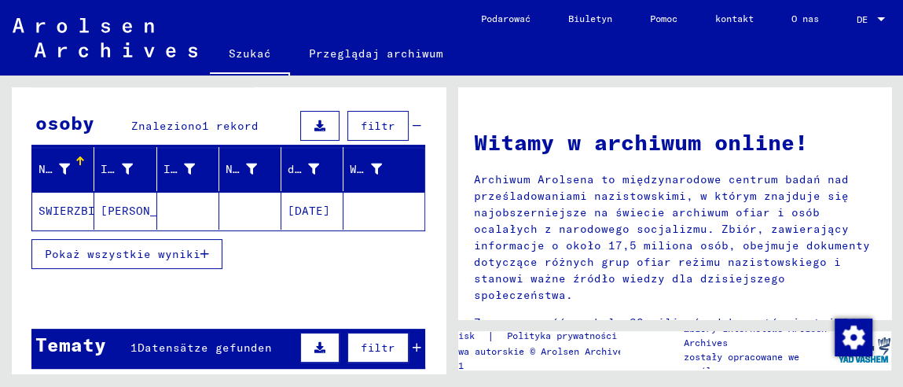
scroll to position [156, 0]
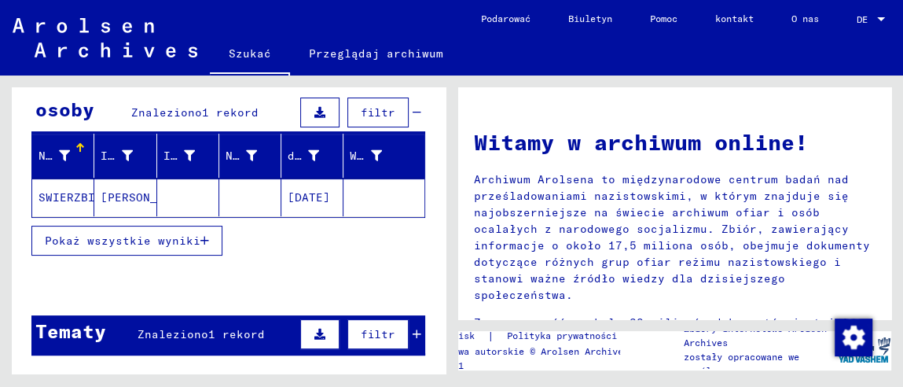
click at [186, 235] on font "Pokaż wszystkie wyniki" at bounding box center [123, 240] width 156 height 14
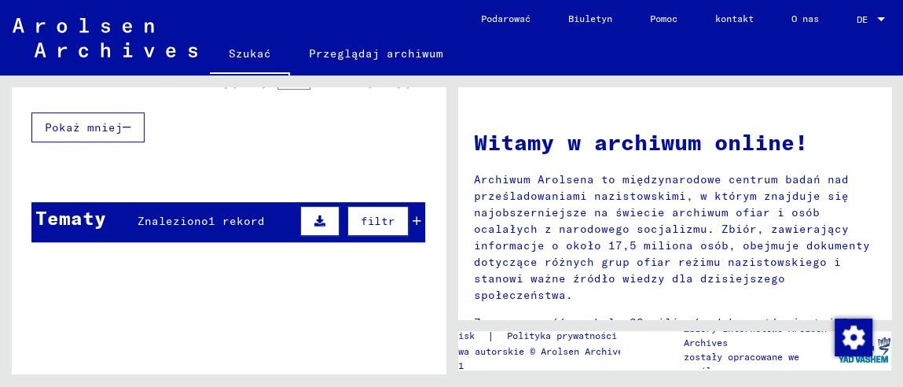
scroll to position [78, 0]
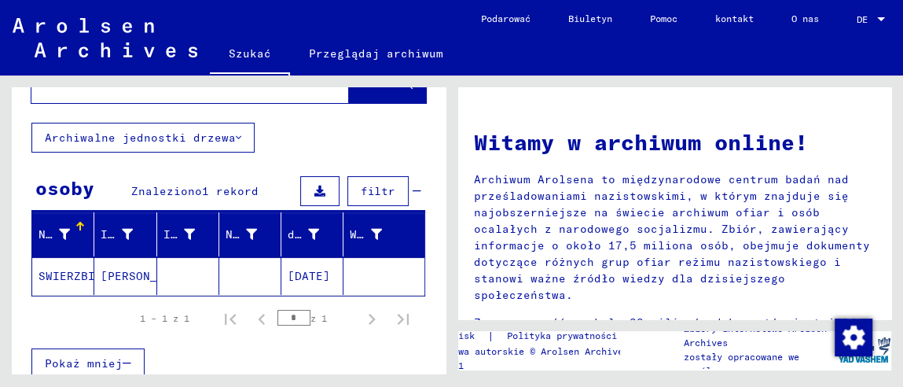
click at [244, 55] on font "Szukać" at bounding box center [250, 53] width 42 height 14
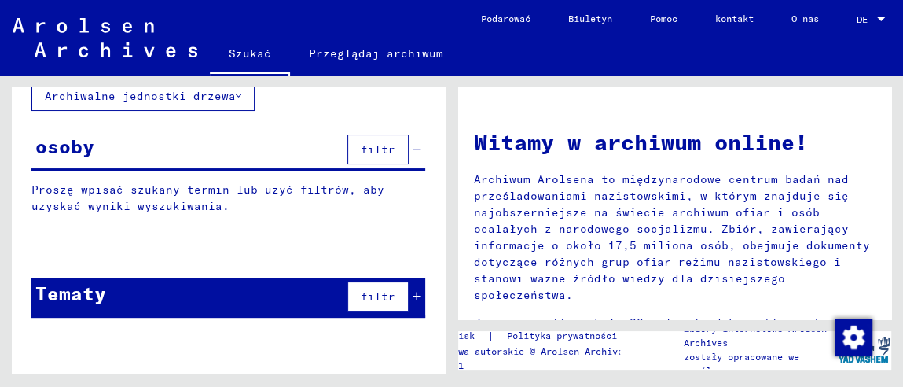
scroll to position [121, 0]
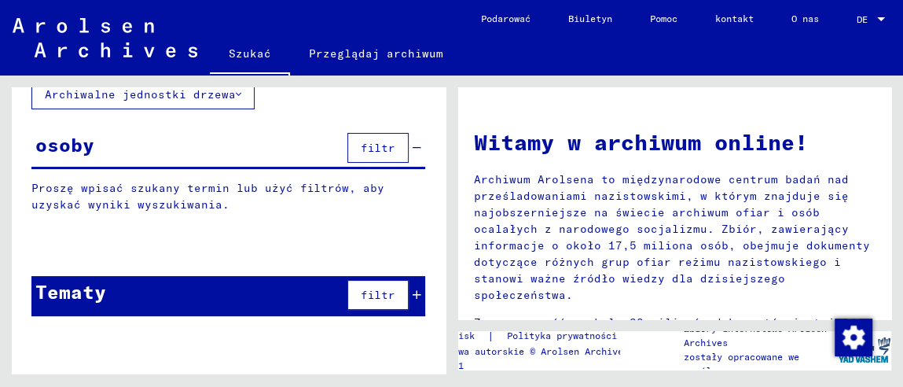
click at [252, 143] on div "osoby filtr" at bounding box center [228, 149] width 394 height 40
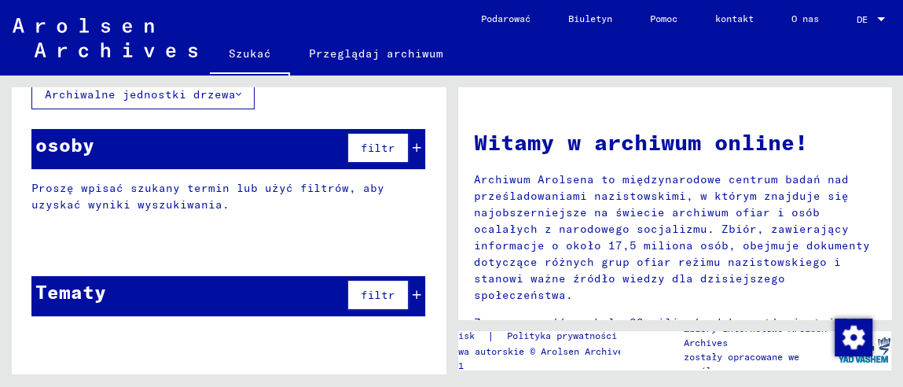
scroll to position [77, 0]
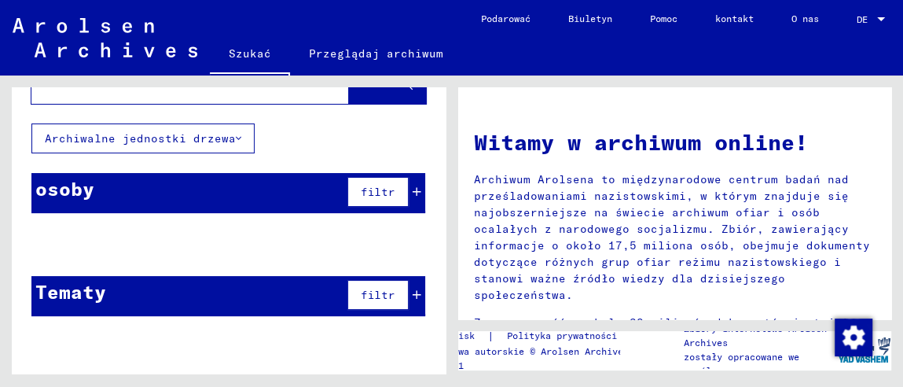
click at [361, 187] on font "filtr" at bounding box center [378, 192] width 35 height 14
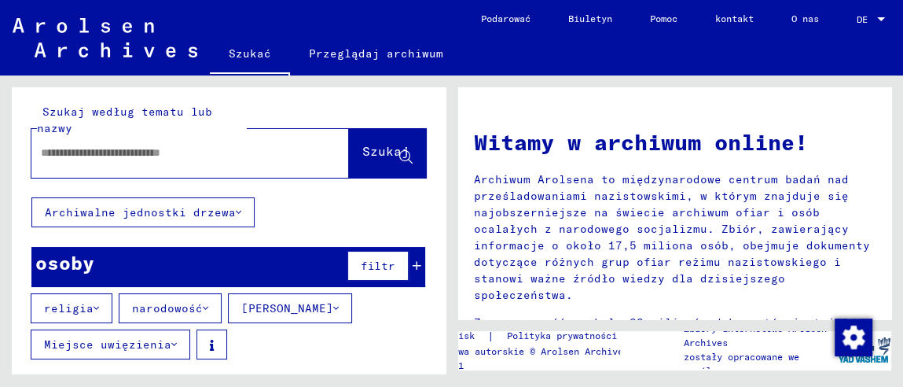
scroll to position [0, 0]
